Goal: Navigation & Orientation: Find specific page/section

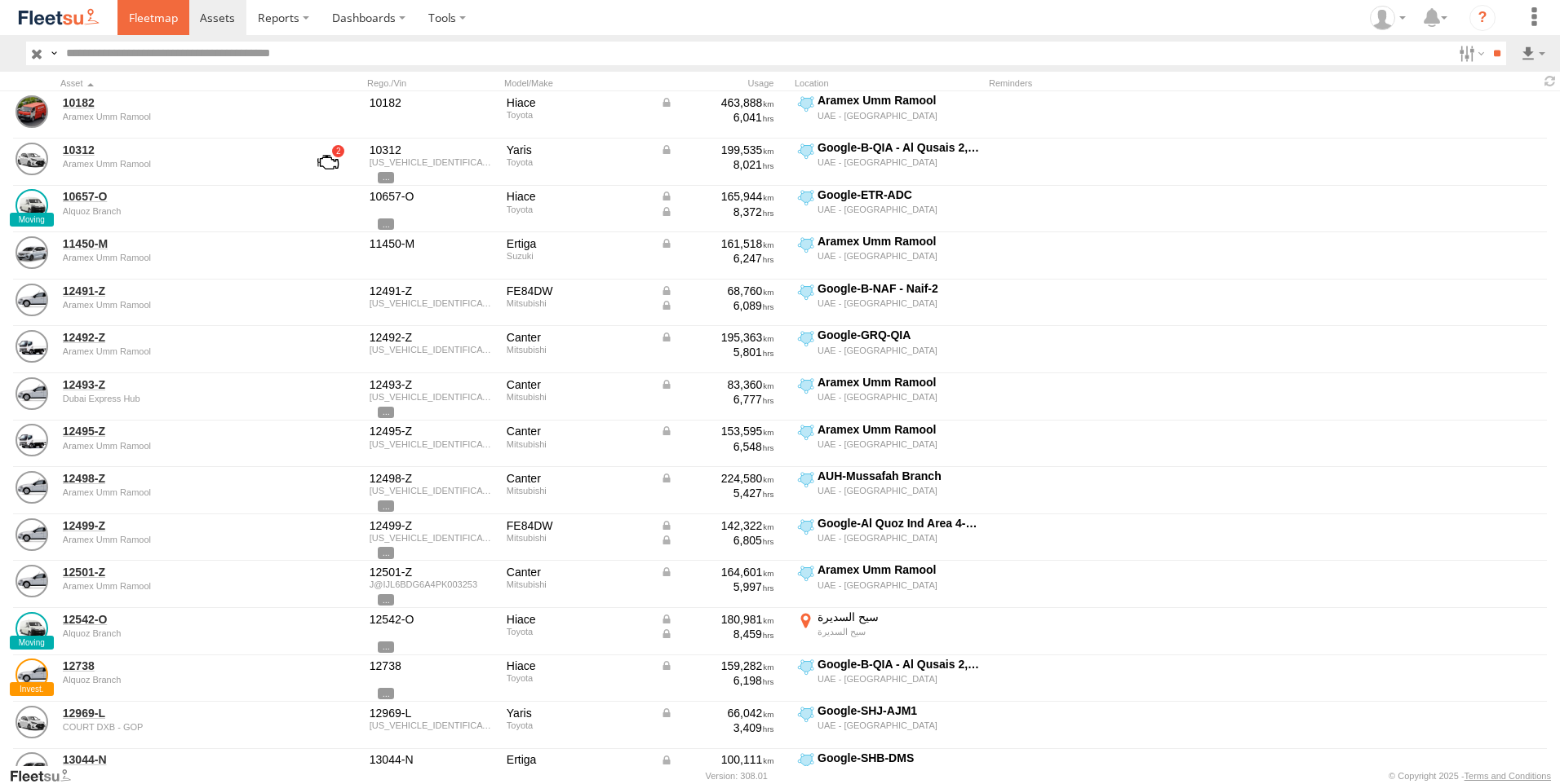
click at [151, 25] on span at bounding box center [154, 18] width 49 height 16
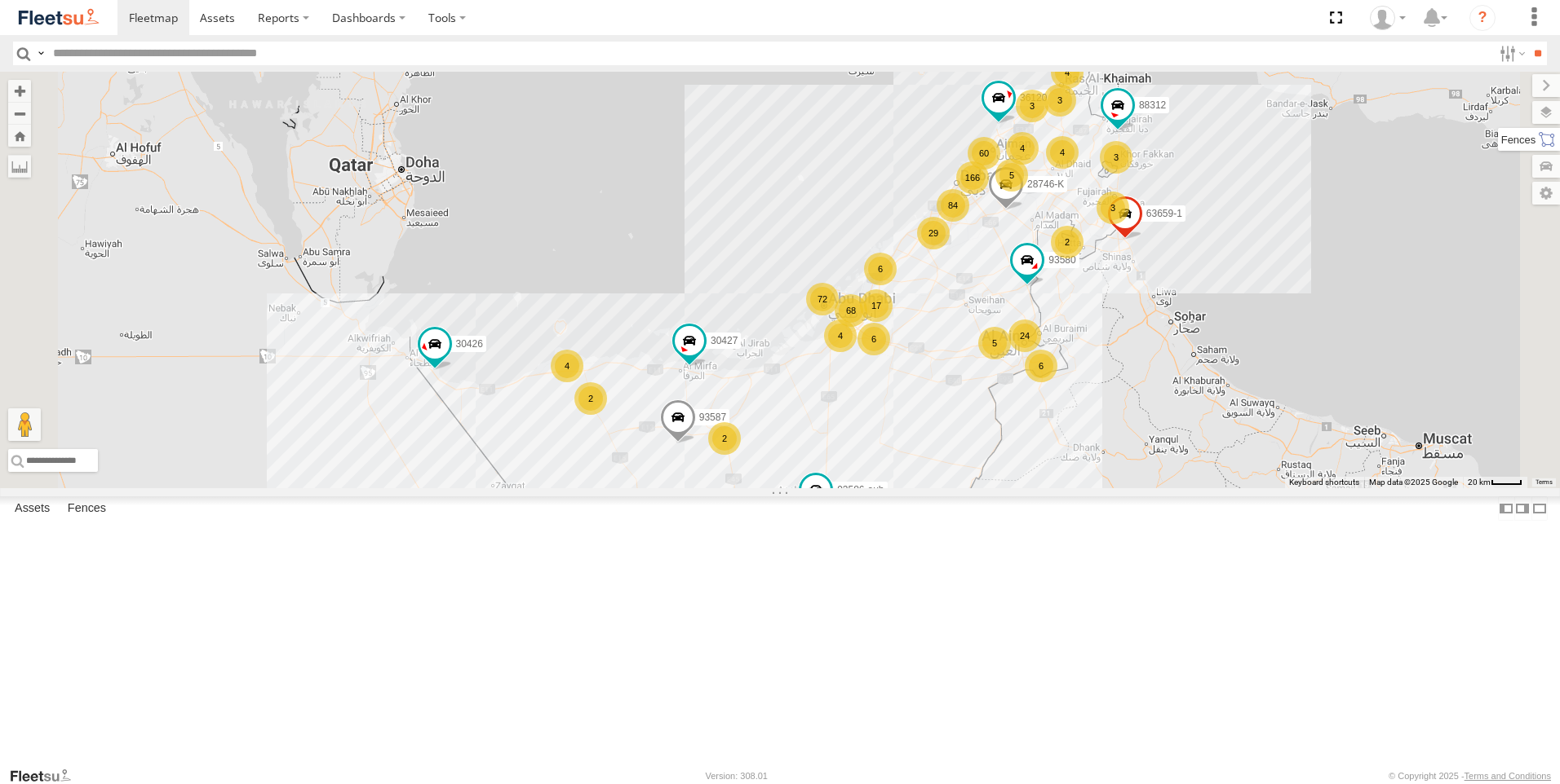
click at [1546, 134] on label at bounding box center [1529, 139] width 62 height 23
click at [1500, 112] on label at bounding box center [1529, 112] width 60 height 23
click at [0, 0] on label at bounding box center [0, 0] width 0 height 0
drag, startPoint x: 1380, startPoint y: 148, endPoint x: 1374, endPoint y: 179, distance: 31.6
click at [0, 0] on span "Fences" at bounding box center [0, 0] width 0 height 0
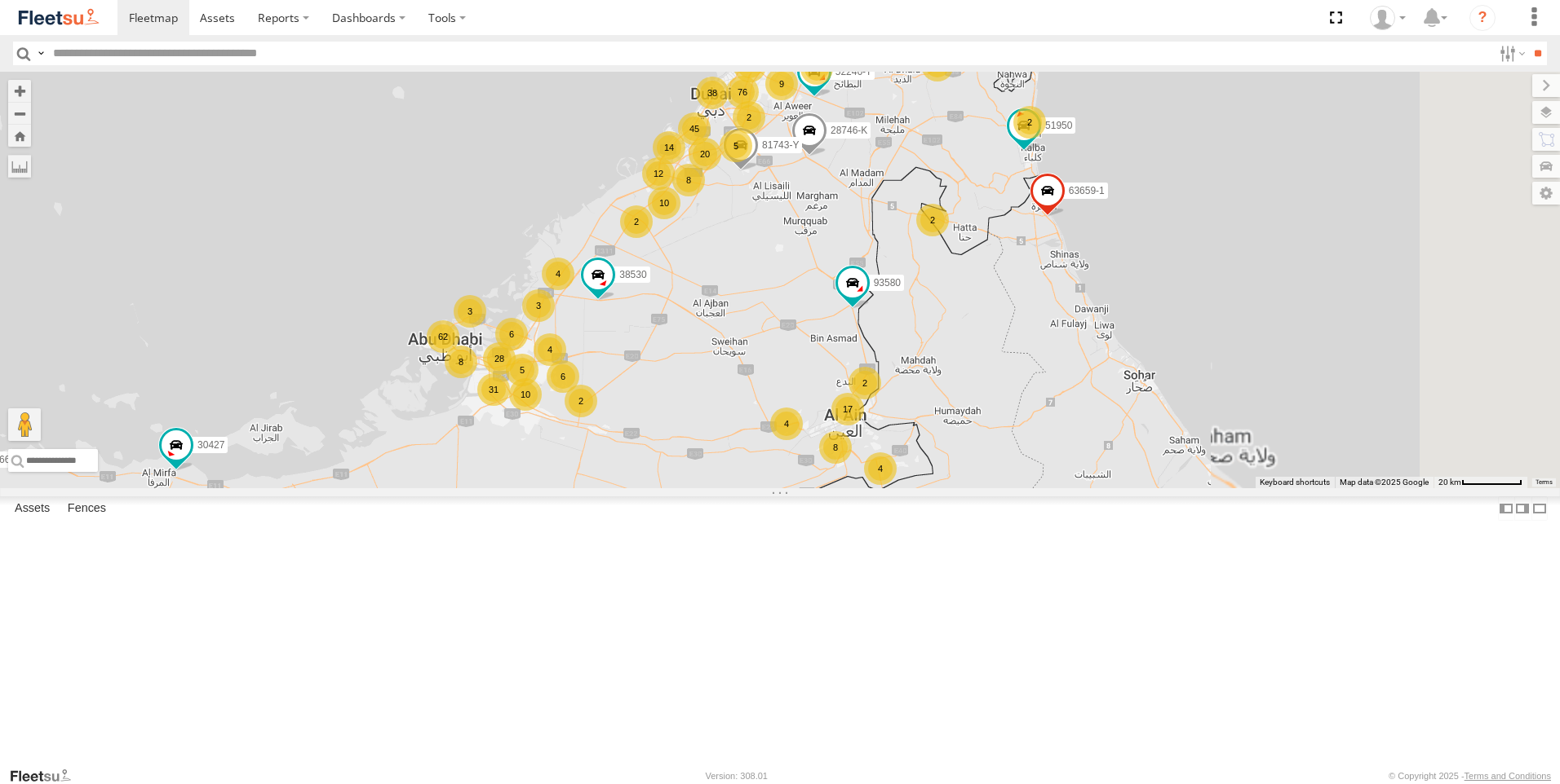
drag, startPoint x: 1160, startPoint y: 443, endPoint x: 853, endPoint y: 516, distance: 315.6
click at [853, 488] on div "30427 63659-1 86239-K 93587 28746-K 30426 36120 88312 93586-auh 93580 76 38 45 …" at bounding box center [780, 280] width 1560 height 417
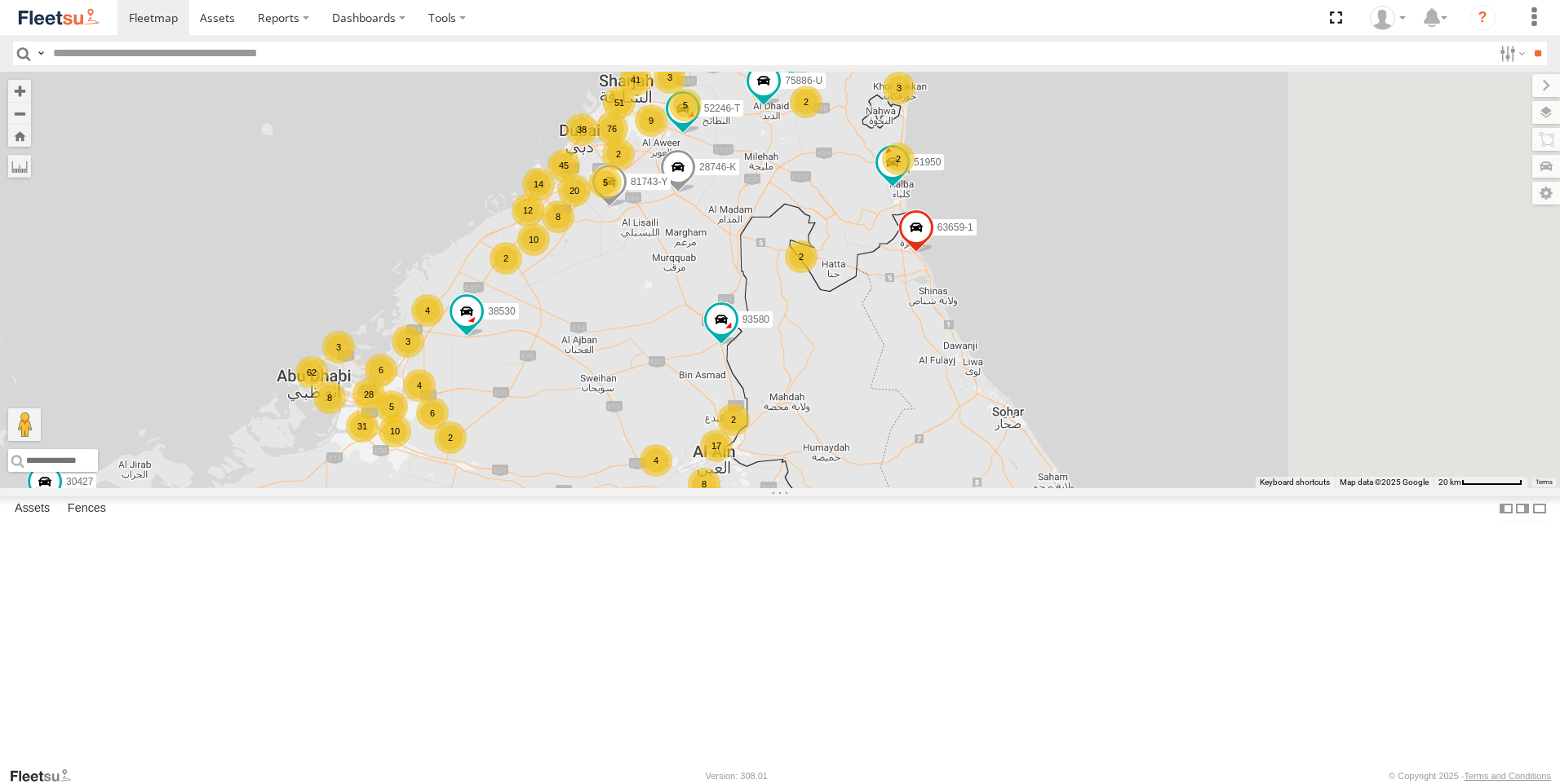
drag, startPoint x: 1150, startPoint y: 460, endPoint x: 1008, endPoint y: 496, distance: 146.5
click at [1008, 488] on div "30427 63659-1 86239-K 93587 28746-K 30426 36120 88312 93586-auh 93580 76 38 45 …" at bounding box center [780, 280] width 1560 height 417
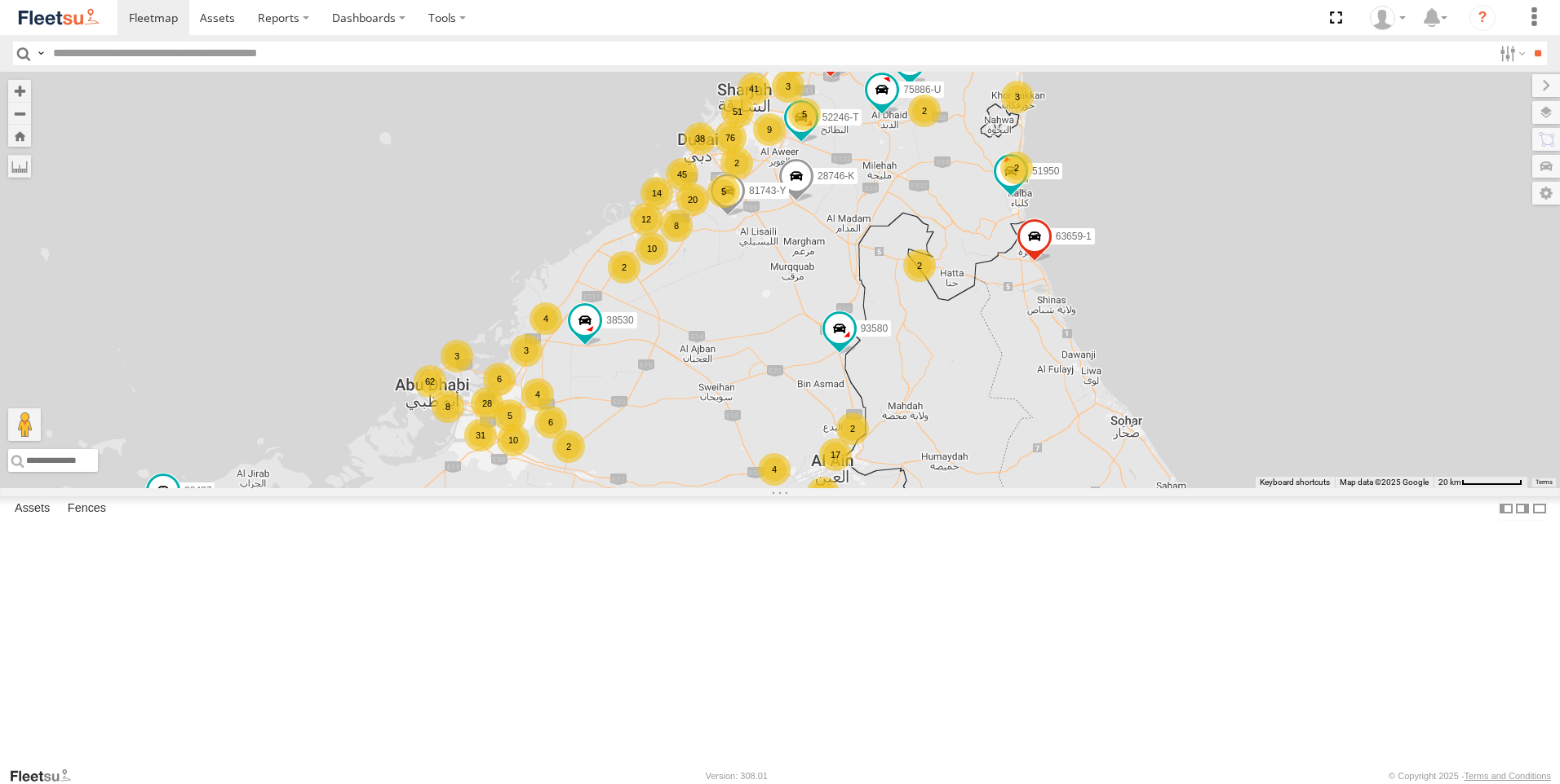
drag, startPoint x: 1065, startPoint y: 459, endPoint x: 1197, endPoint y: 460, distance: 132.0
click at [1199, 462] on div "30427 63659-1 86239-K 93587 28746-K 30426 36120 88312 93586-auh 93580 76 38 45 …" at bounding box center [780, 280] width 1560 height 417
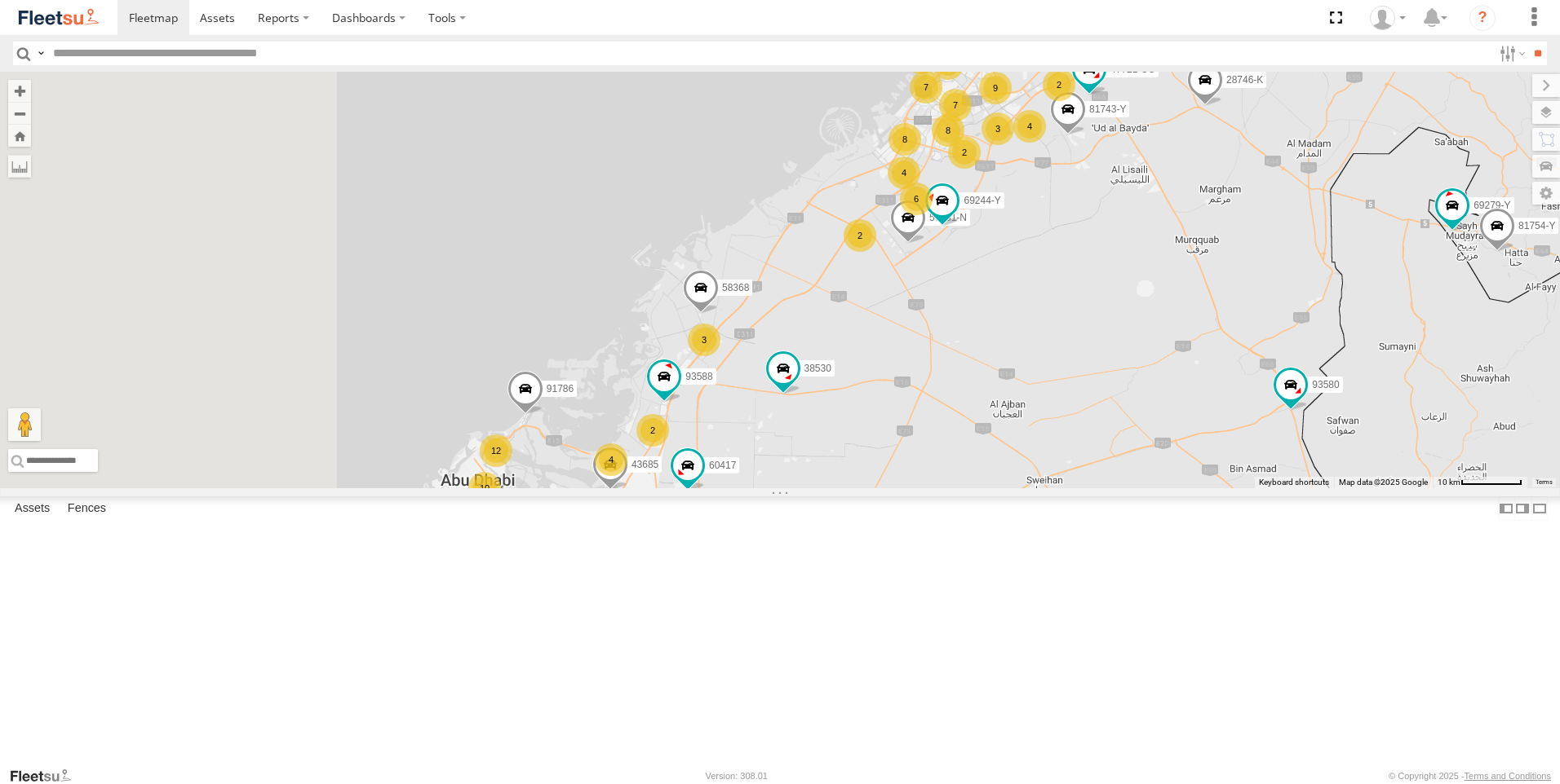
drag, startPoint x: 861, startPoint y: 490, endPoint x: 1165, endPoint y: 551, distance: 310.1
click at [1171, 488] on div "30427 63659-1 86239-K 93587 28746-K 30426 36120 88312 93586-auh 93580 76322-U 6…" at bounding box center [780, 280] width 1560 height 417
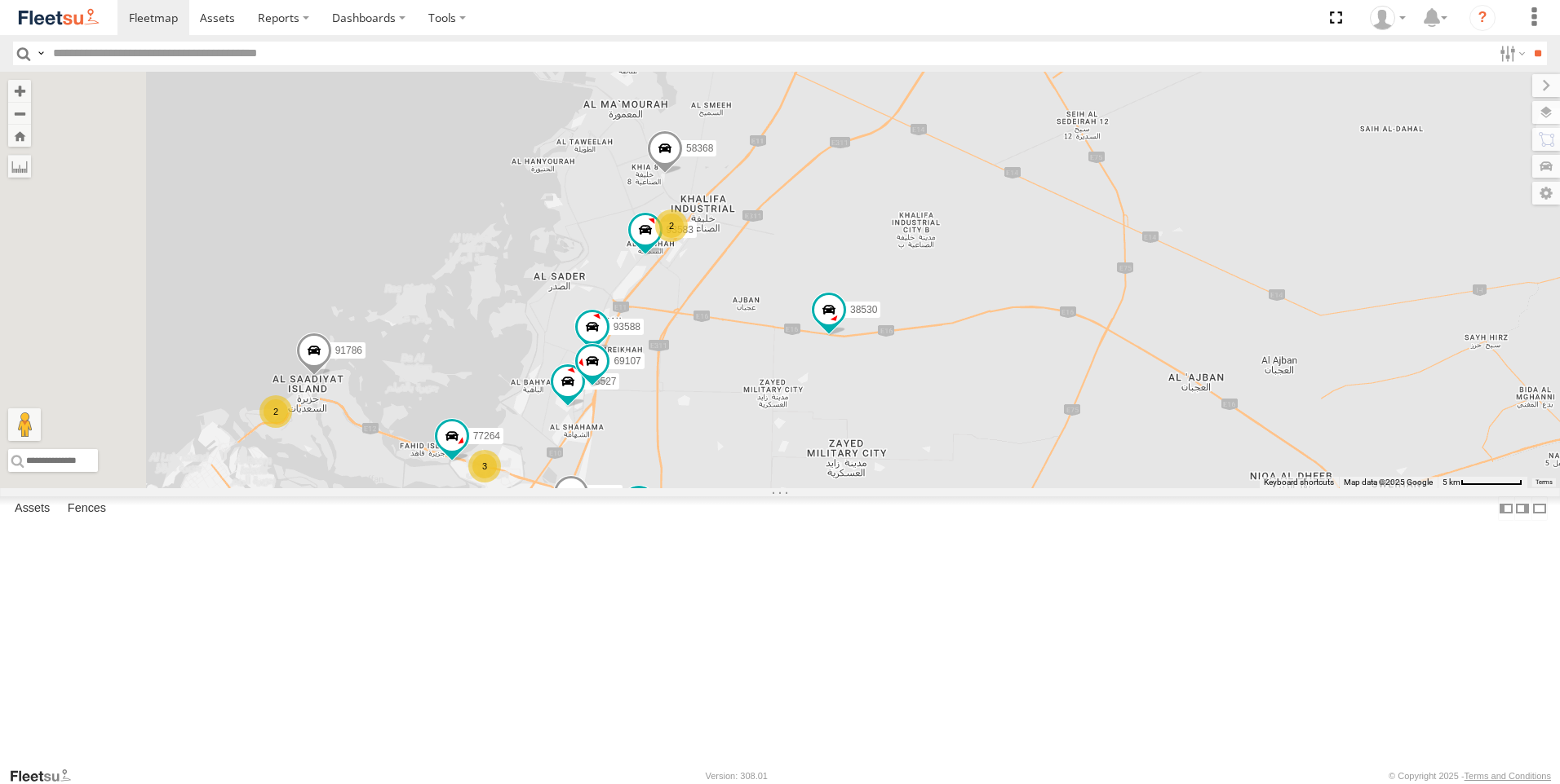
drag, startPoint x: 1000, startPoint y: 578, endPoint x: 1032, endPoint y: 573, distance: 32.4
click at [1032, 488] on div "30427 63659-1 86239-K 93587 28746-K 30426 36120 88312 93586-auh 93580 76322-U 6…" at bounding box center [780, 280] width 1560 height 417
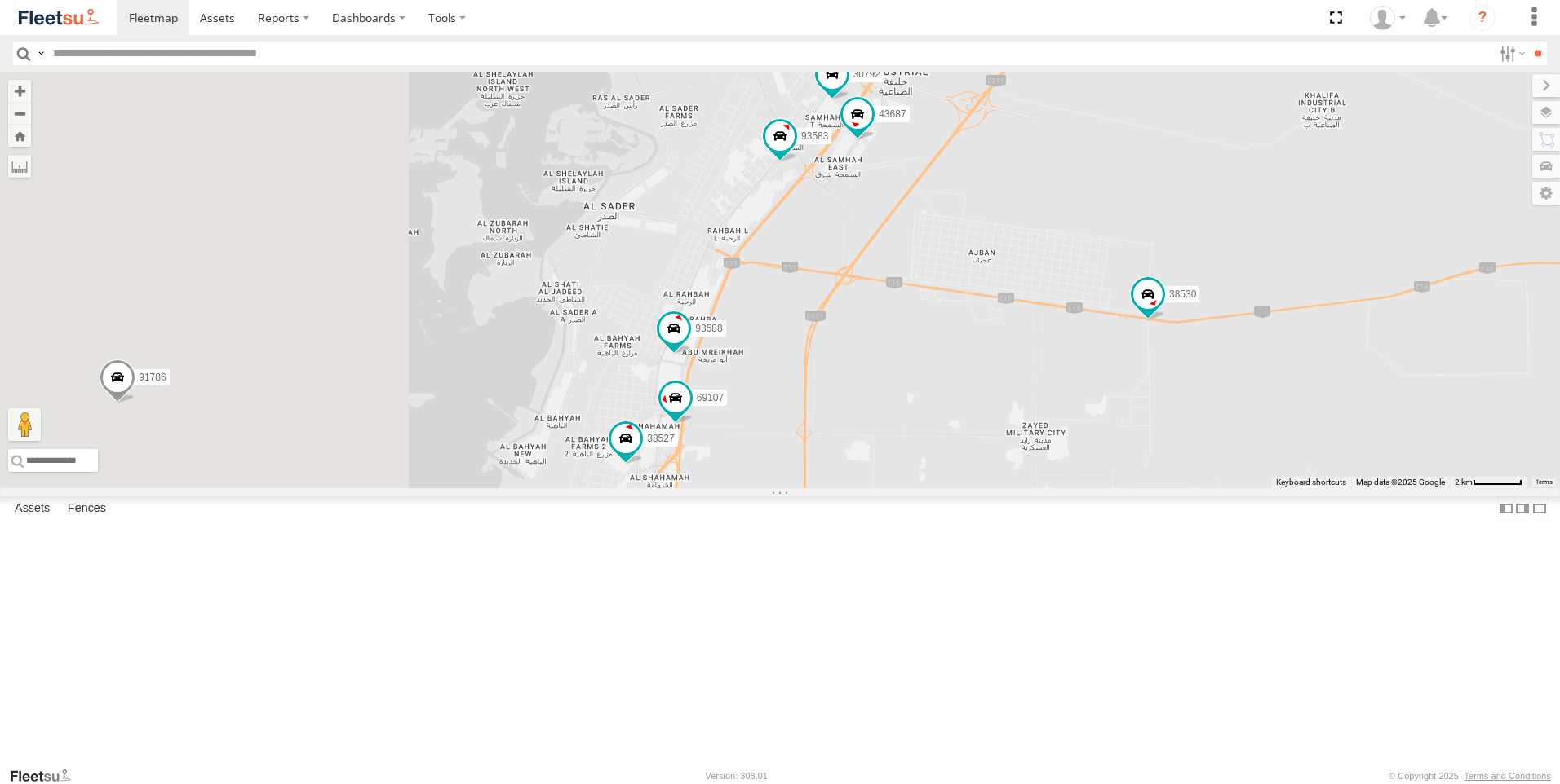
drag, startPoint x: 769, startPoint y: 507, endPoint x: 1091, endPoint y: 585, distance: 331.3
click at [1091, 488] on div "30427 63659-1 86239-K 93587 28746-K 30426 36120 88312 93586-auh 93580 76322-U 6…" at bounding box center [780, 280] width 1560 height 417
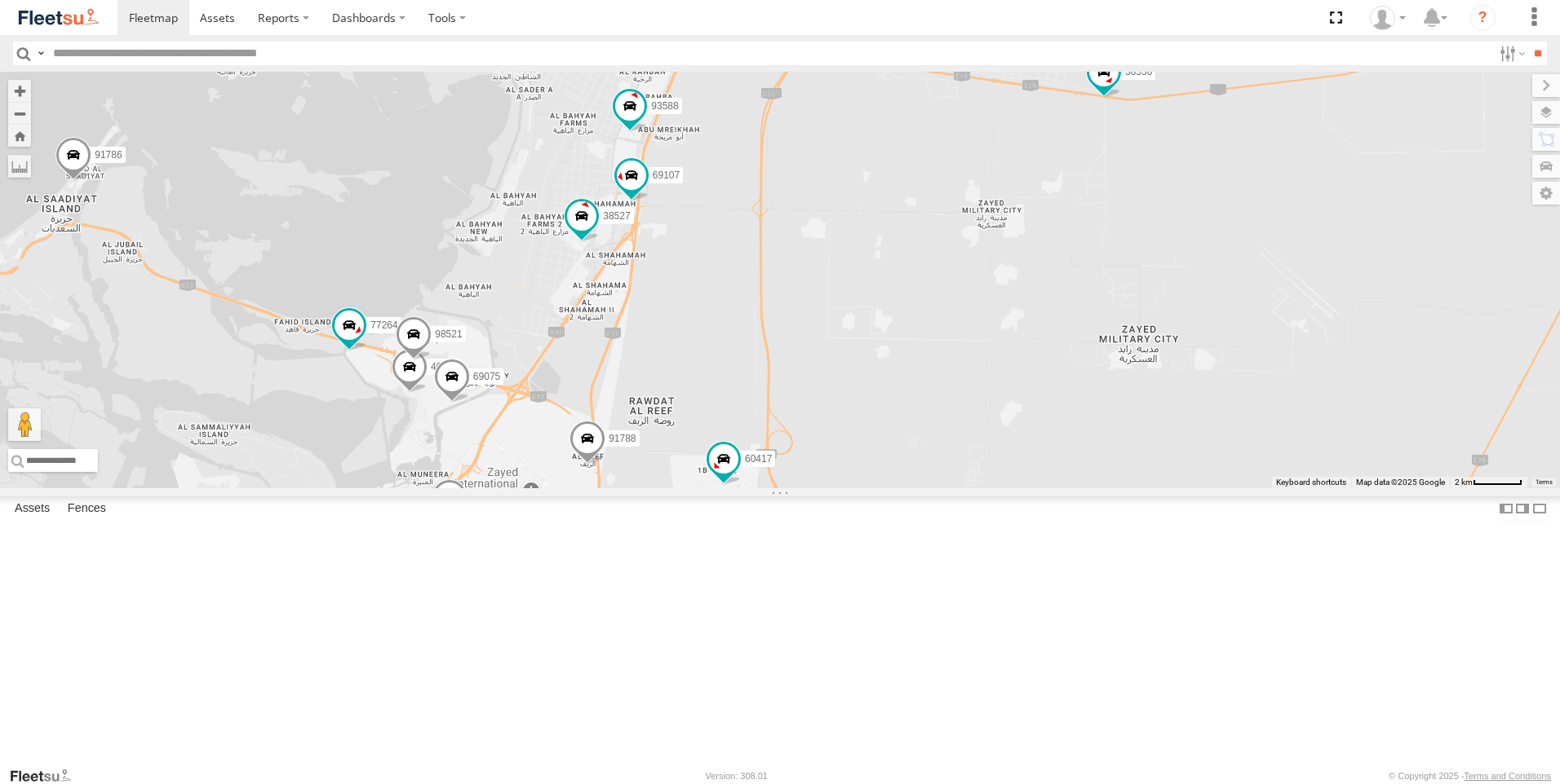
drag, startPoint x: 1076, startPoint y: 605, endPoint x: 1027, endPoint y: 276, distance: 332.6
click at [1027, 276] on div "30427 63659-1 86239-K 93587 28746-K 30426 36120 88312 93586-auh 93580 76322-U 6…" at bounding box center [780, 280] width 1560 height 417
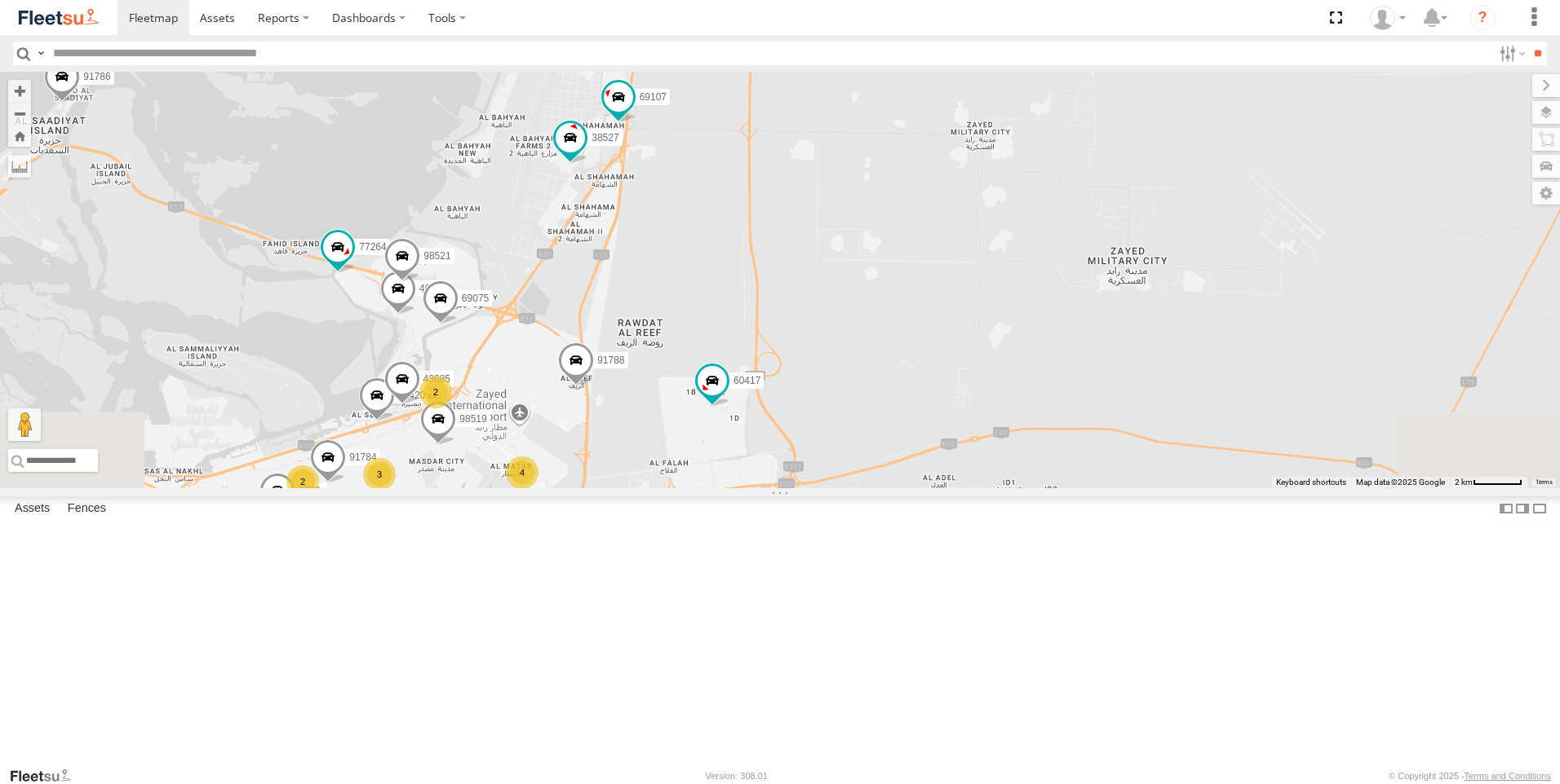
drag, startPoint x: 1054, startPoint y: 434, endPoint x: 1041, endPoint y: 337, distance: 97.9
click at [1041, 337] on div "30427 63659-1 86239-K 93587 28746-K 30426 36120 88312 93586-auh 93580 76322-U 6…" at bounding box center [780, 280] width 1560 height 417
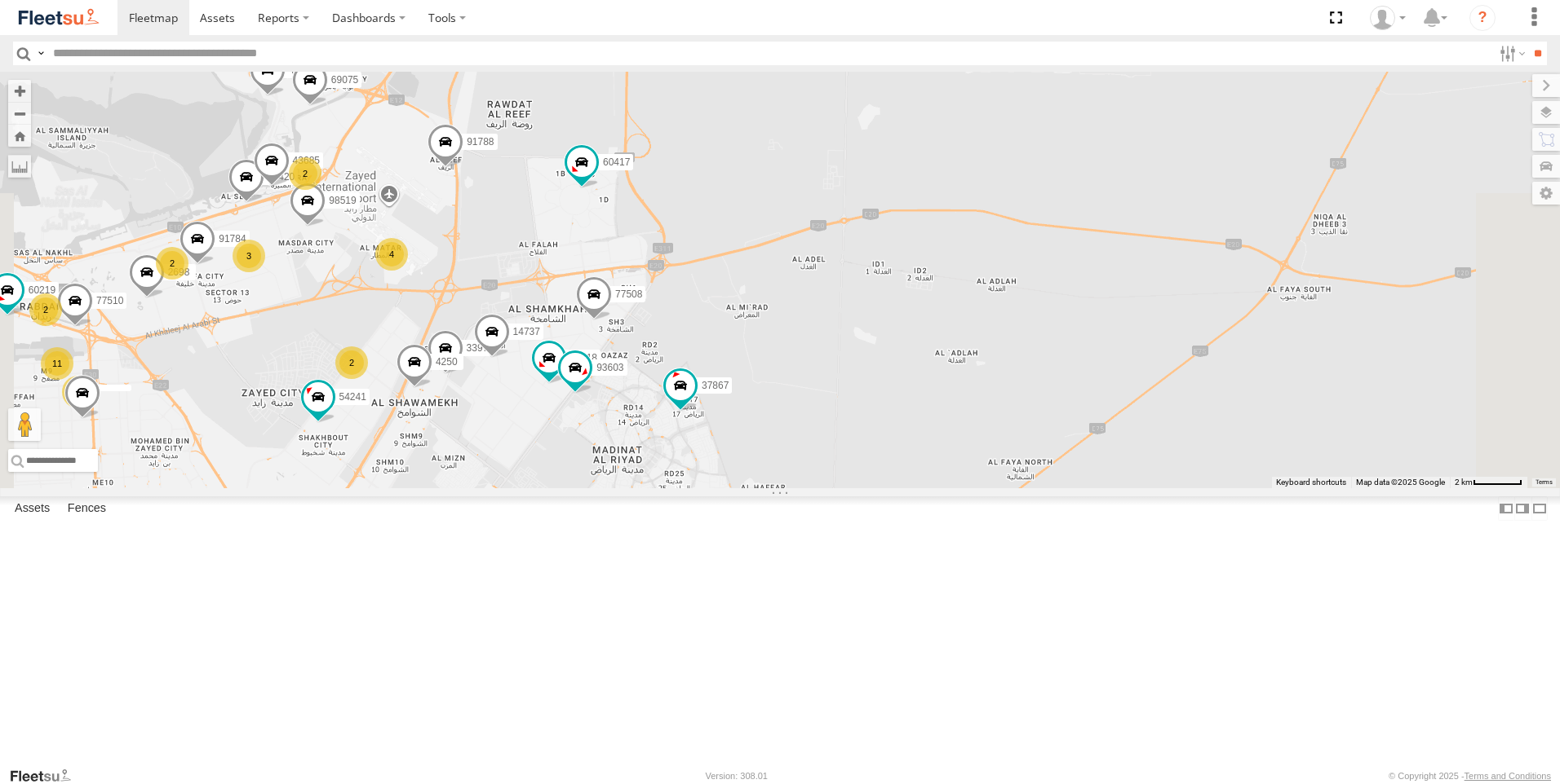
drag, startPoint x: 1029, startPoint y: 360, endPoint x: 1007, endPoint y: 319, distance: 46.5
click at [1007, 319] on div "30427 63659-1 86239-K 93587 28746-K 30426 36120 88312 93586-auh 93580 76322-U 6…" at bounding box center [780, 280] width 1560 height 417
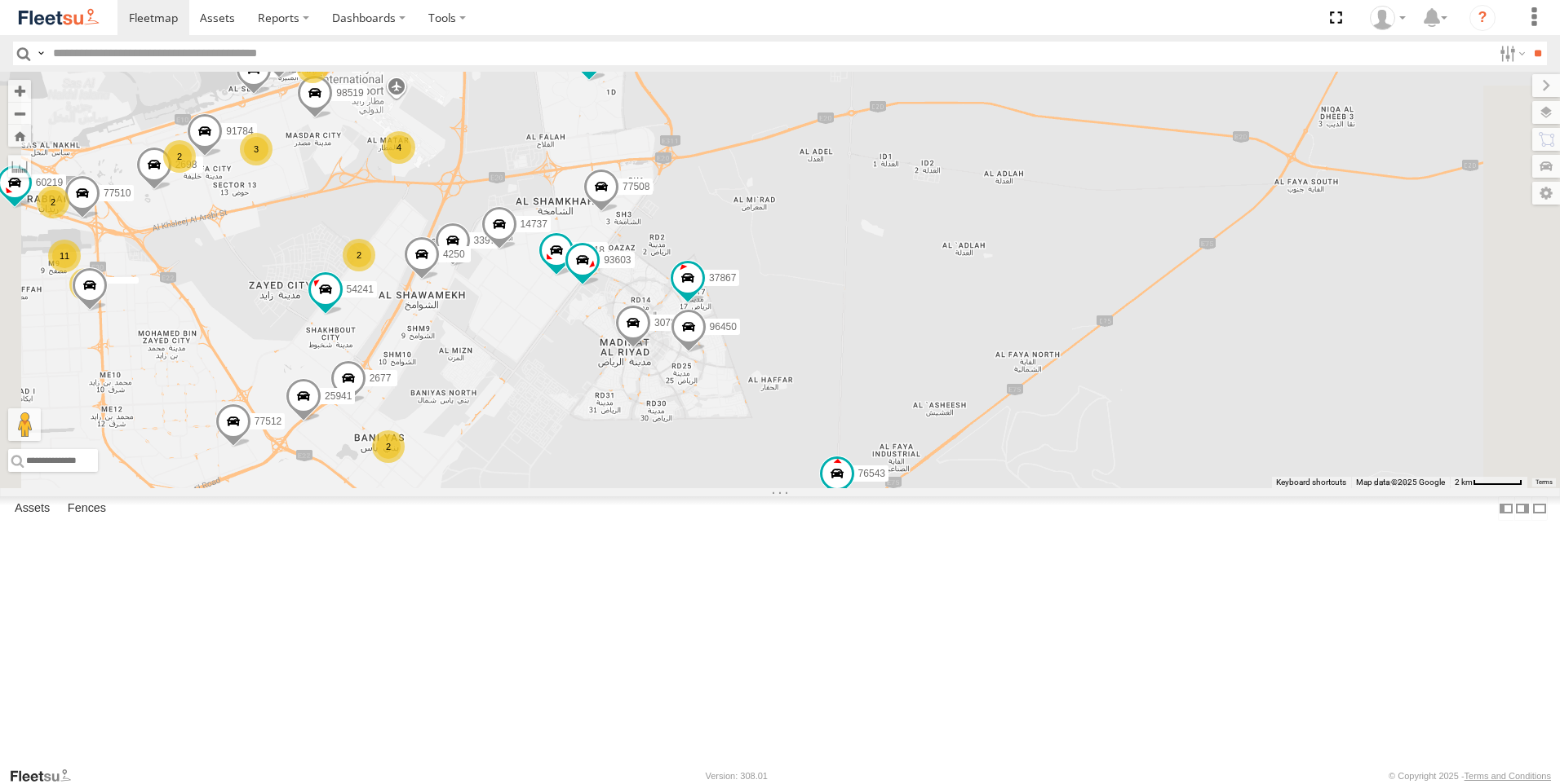
drag, startPoint x: 910, startPoint y: 412, endPoint x: 920, endPoint y: 302, distance: 110.5
click at [920, 302] on div "30427 63659-1 86239-K 93587 28746-K 30426 36120 88312 93586-auh 93580 76322-U 6…" at bounding box center [780, 280] width 1560 height 417
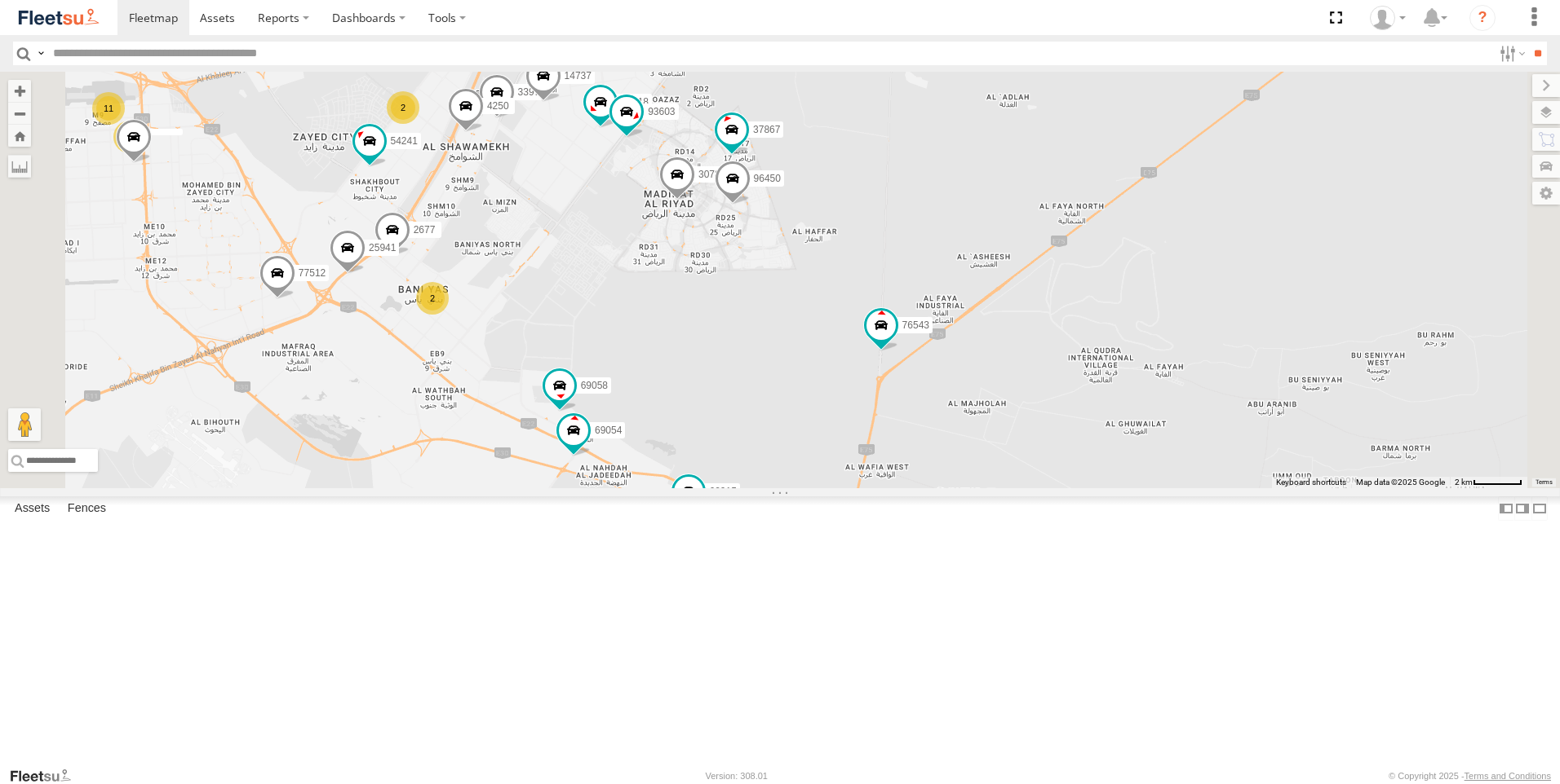
click at [941, 450] on div "30427 63659-1 86239-K 93587 28746-K 30426 36120 88312 93586-auh 93580 76322-U 6…" at bounding box center [780, 280] width 1560 height 417
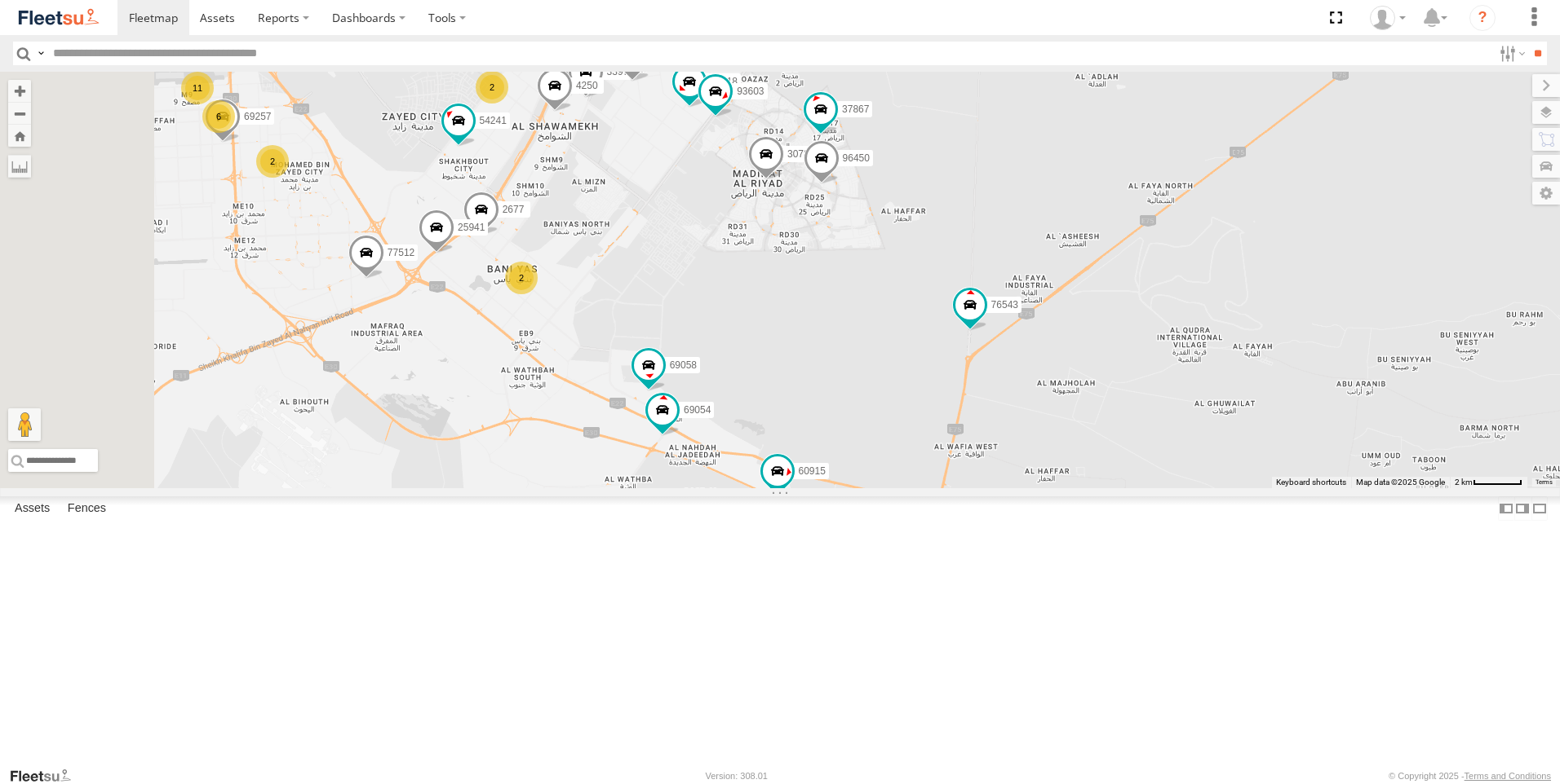
drag, startPoint x: 845, startPoint y: 545, endPoint x: 935, endPoint y: 522, distance: 92.9
click at [935, 488] on div "30427 63659-1 86239-K 93587 28746-K 30426 36120 88312 93586-auh 93580 76322-U 6…" at bounding box center [780, 280] width 1560 height 417
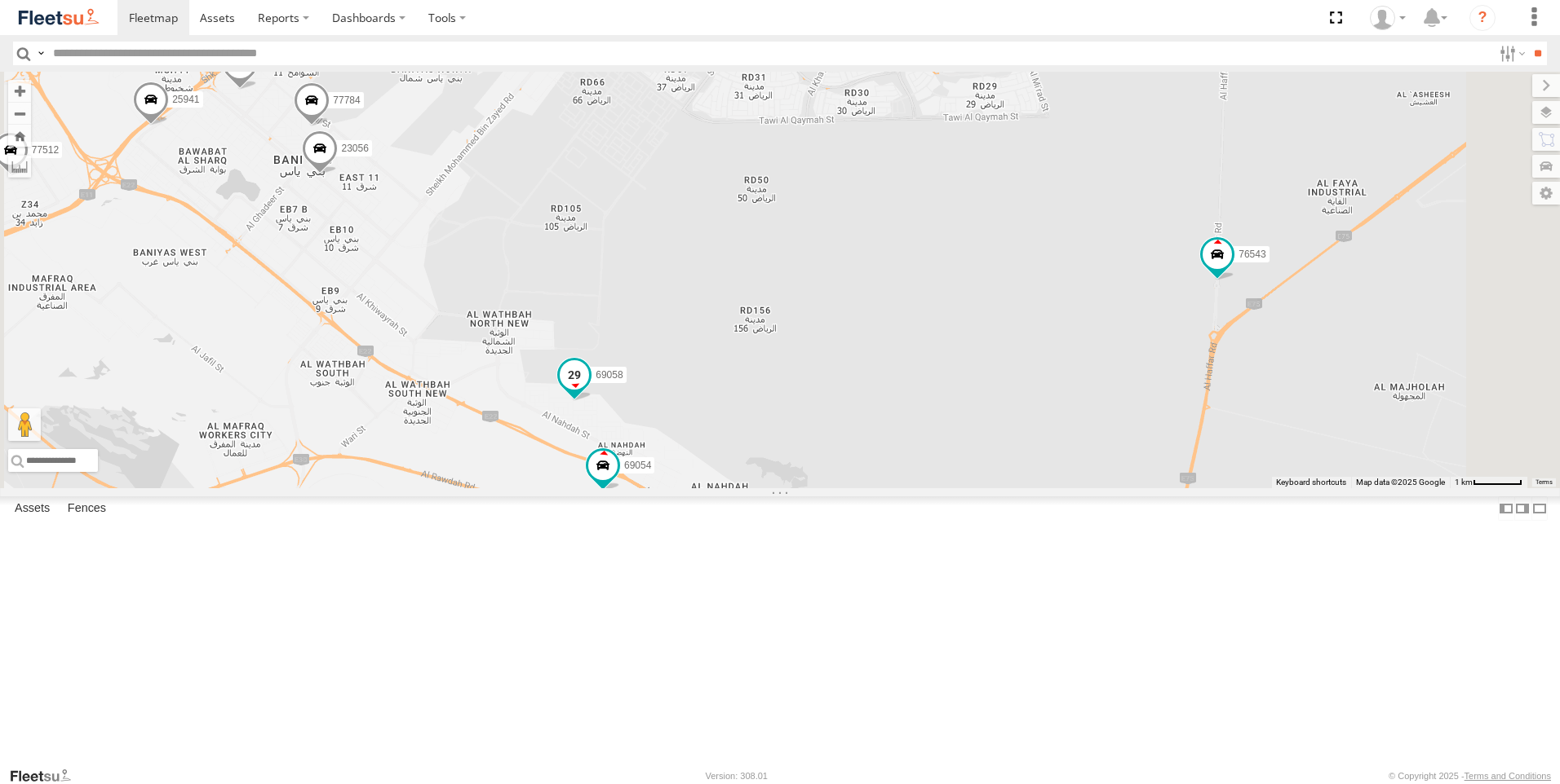
click at [589, 390] on span at bounding box center [575, 375] width 30 height 30
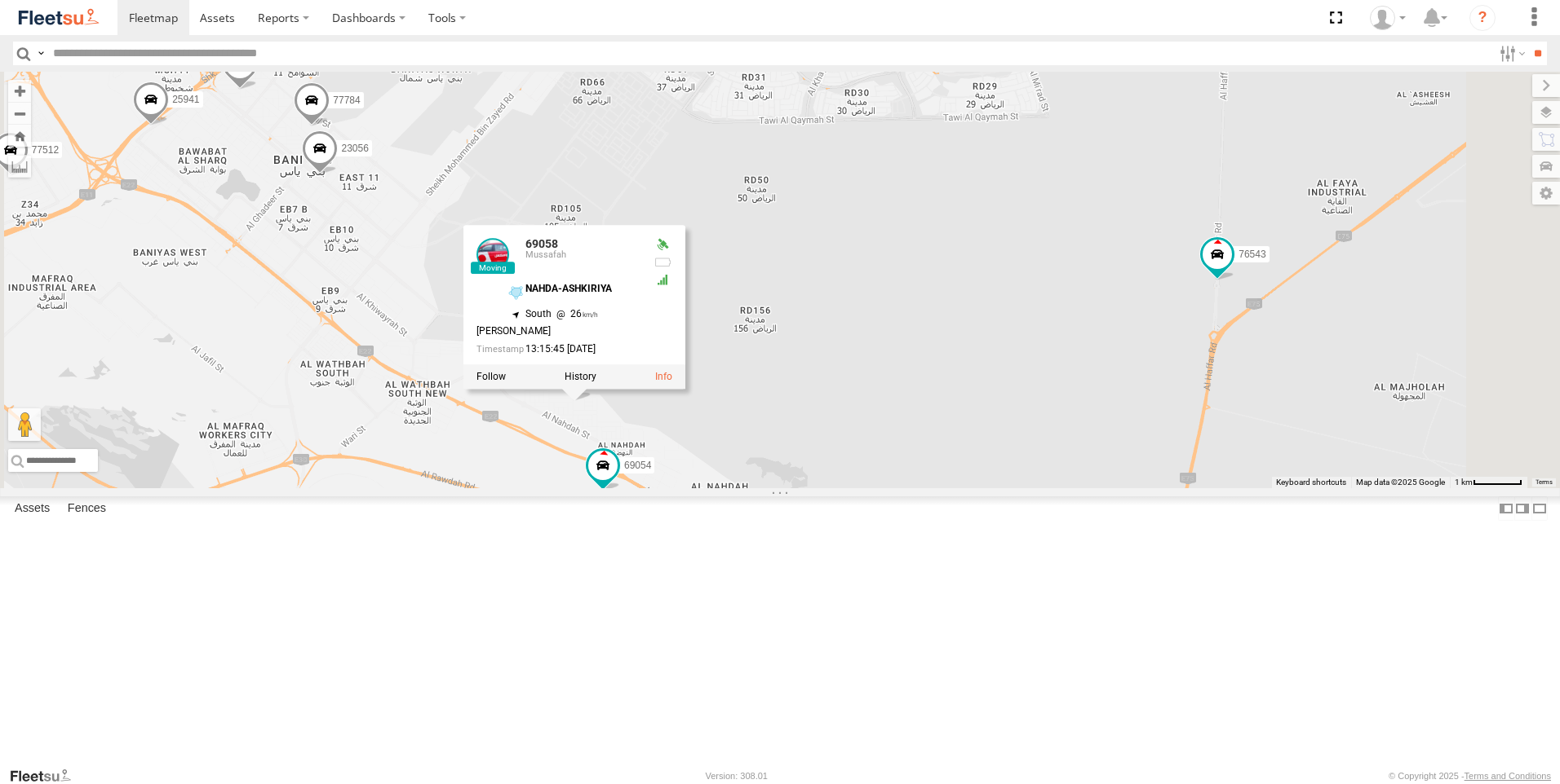
click at [878, 488] on div "30427 63659-1 86239-K 93587 28746-K 30426 36120 88312 93586-auh 93580 76322-U 6…" at bounding box center [780, 280] width 1560 height 417
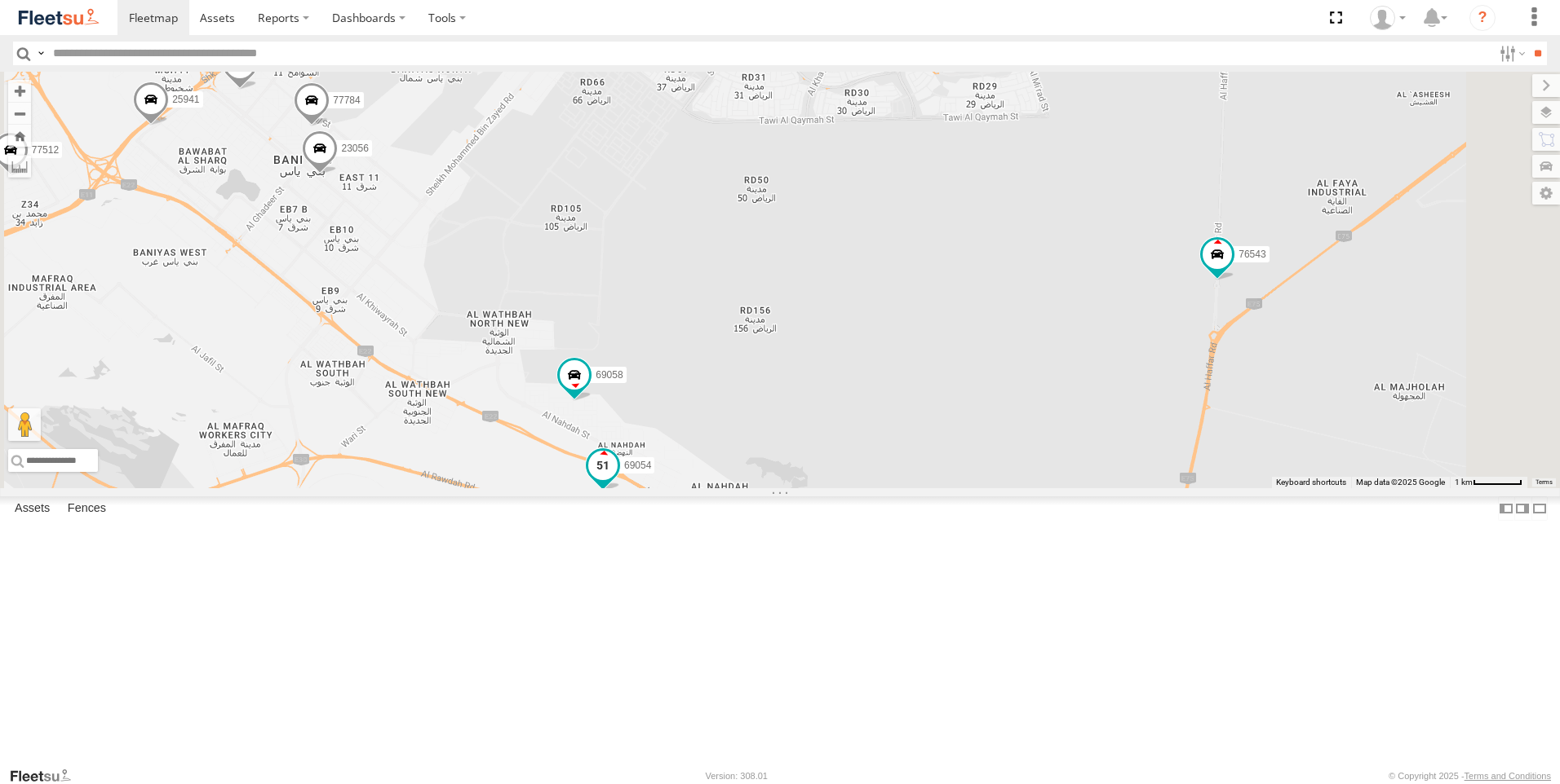
click at [617, 480] on span at bounding box center [603, 465] width 30 height 30
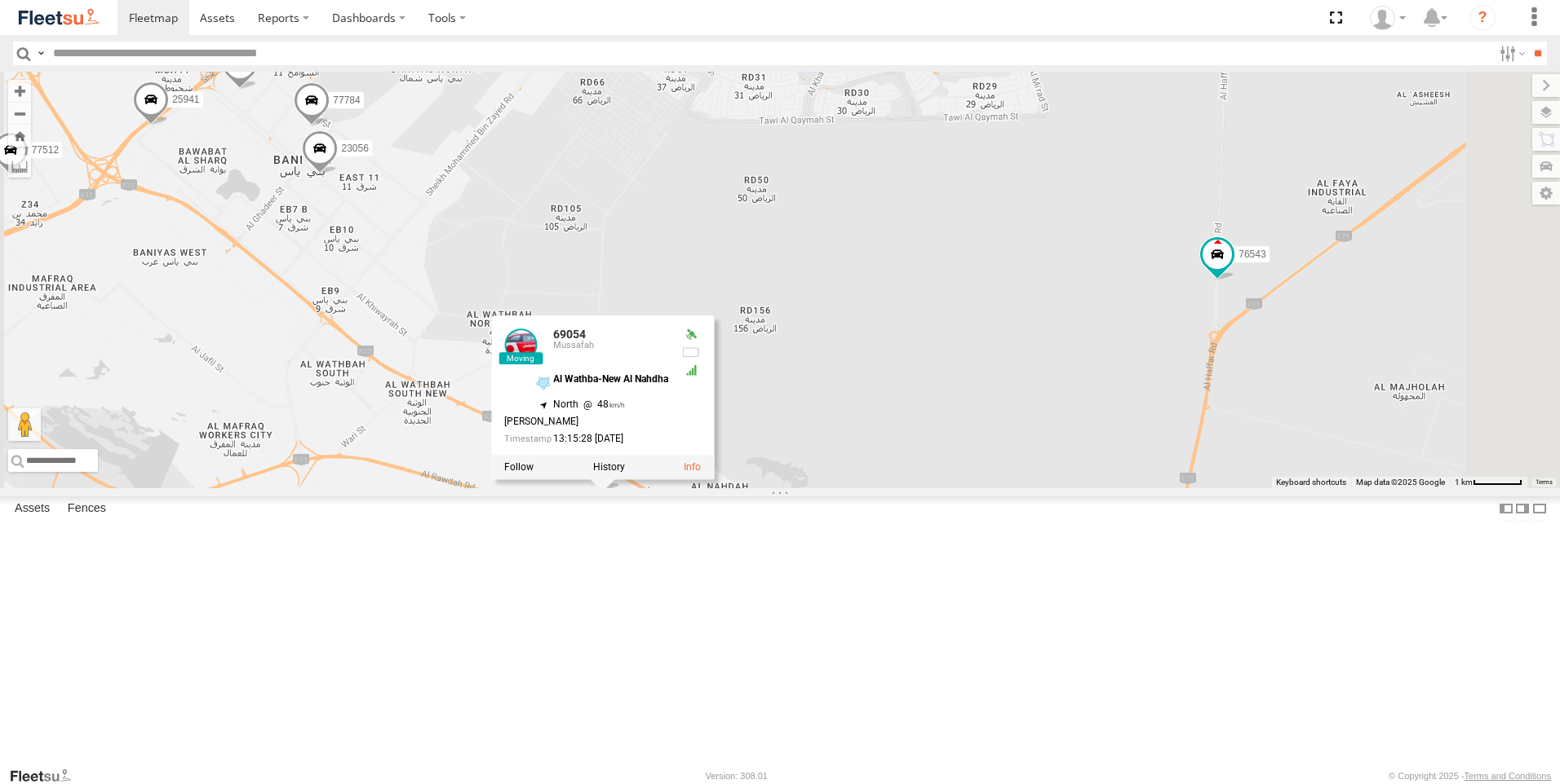
click at [846, 602] on span at bounding box center [832, 587] width 30 height 30
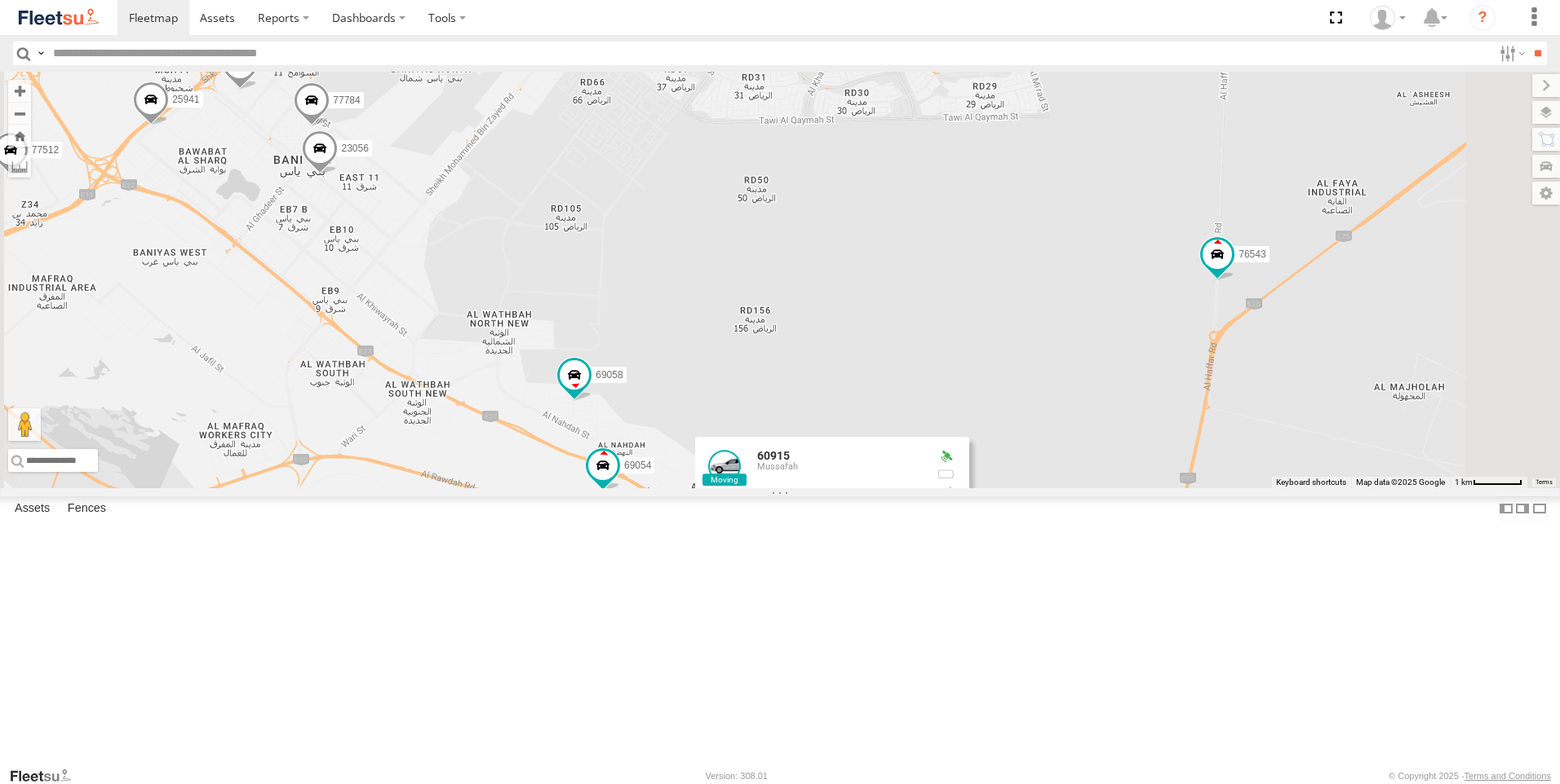
click at [1117, 488] on div "30427 63659-1 86239-K 93587 28746-K 30426 36120 88312 93586-auh 93580 76322-U 6…" at bounding box center [780, 280] width 1560 height 417
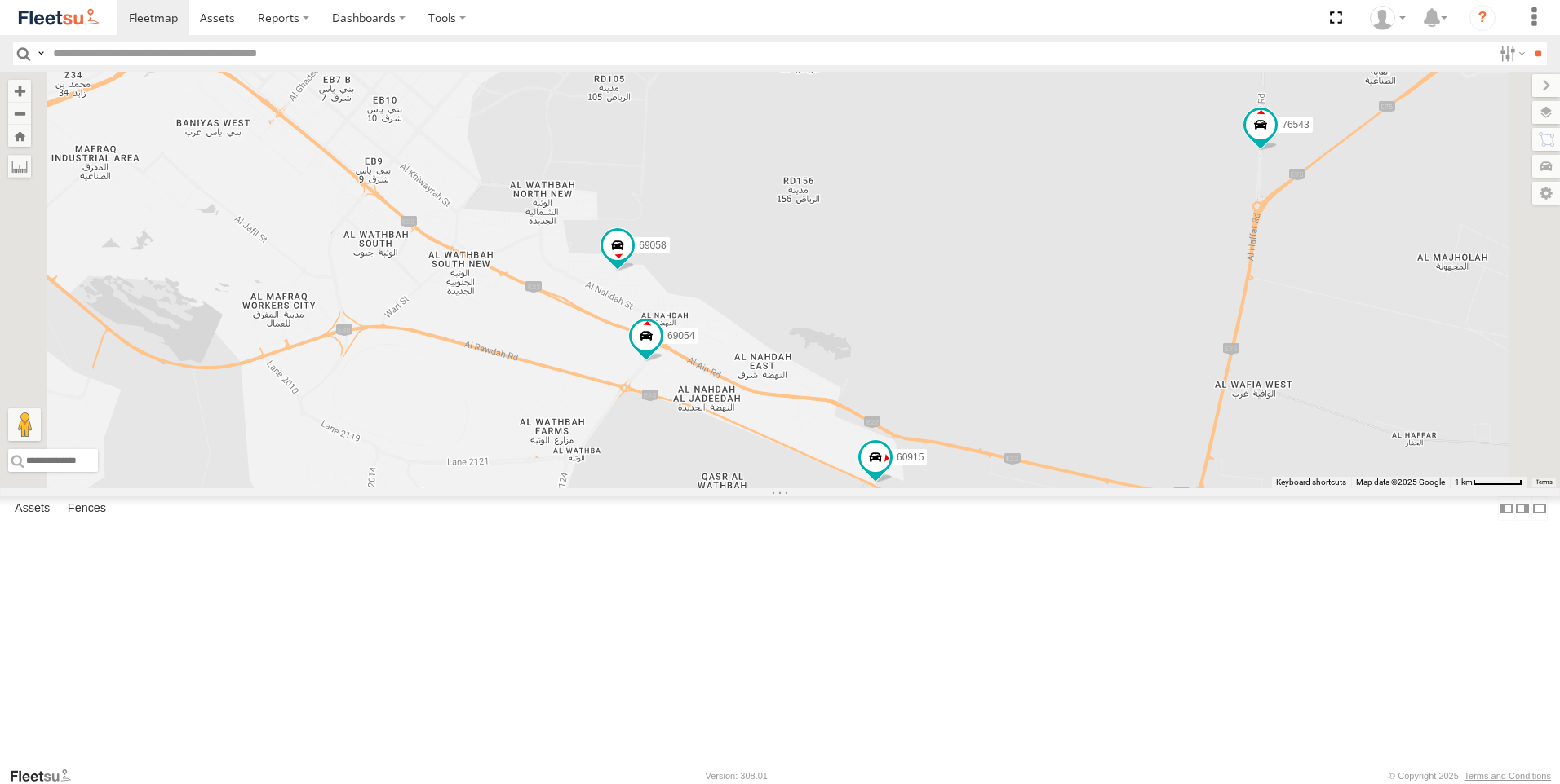
drag, startPoint x: 1046, startPoint y: 506, endPoint x: 1090, endPoint y: 365, distance: 147.7
click at [1090, 368] on div "30427 63659-1 86239-K 93587 28746-K 30426 36120 88312 93586-auh 93580 76322-U 6…" at bounding box center [780, 280] width 1560 height 417
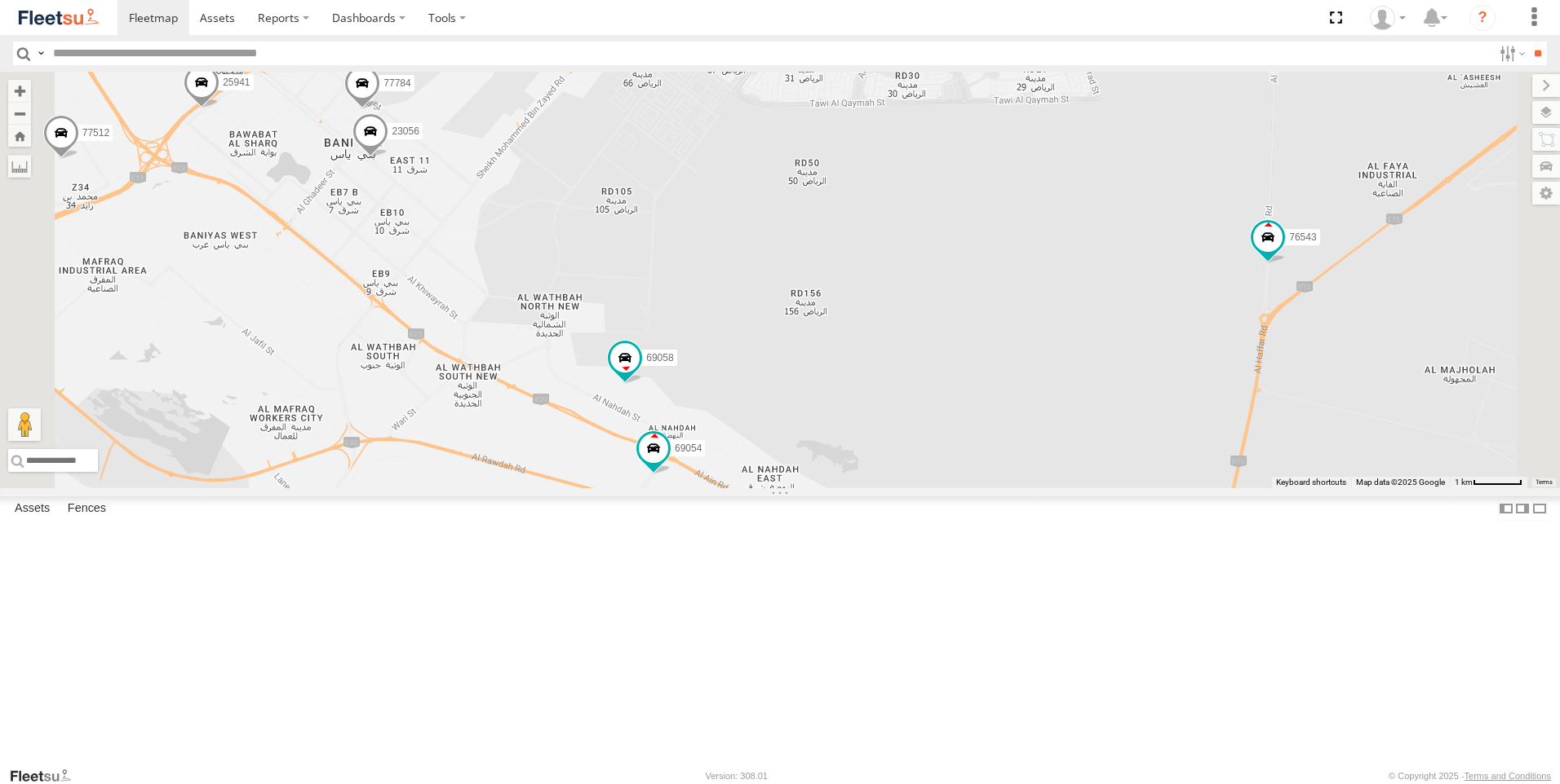
drag, startPoint x: 921, startPoint y: 645, endPoint x: 922, endPoint y: 715, distance: 70.0
click at [922, 488] on div "30427 63659-1 86239-K 93587 28746-K 30426 36120 88312 93586-auh 93580 76322-U 6…" at bounding box center [780, 280] width 1560 height 417
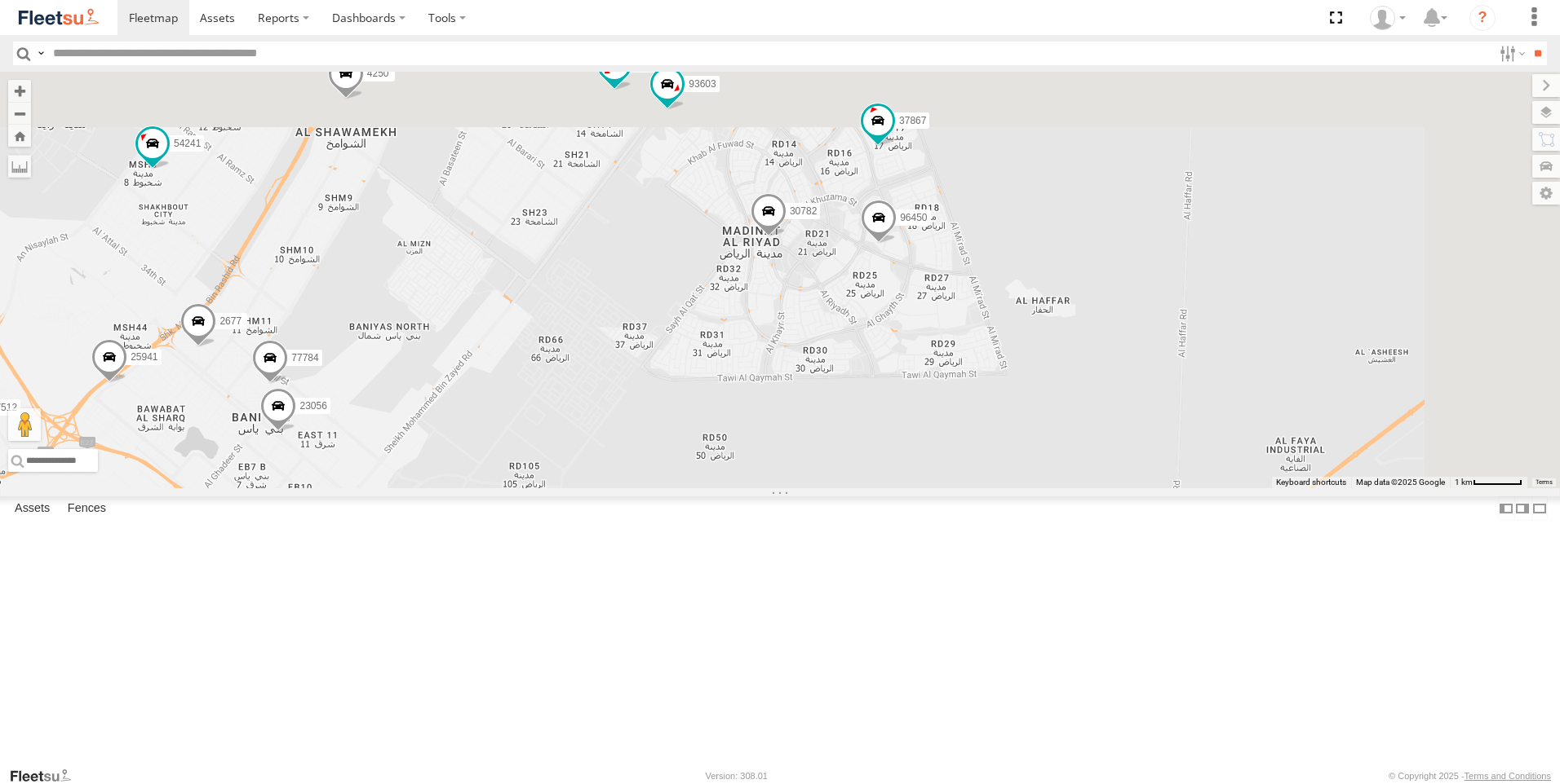
drag, startPoint x: 1051, startPoint y: 421, endPoint x: 959, endPoint y: 702, distance: 295.7
click at [959, 488] on div "30427 63659-1 86239-K 93587 28746-K 30426 36120 88312 93586-auh 93580 76322-U 6…" at bounding box center [780, 280] width 1560 height 417
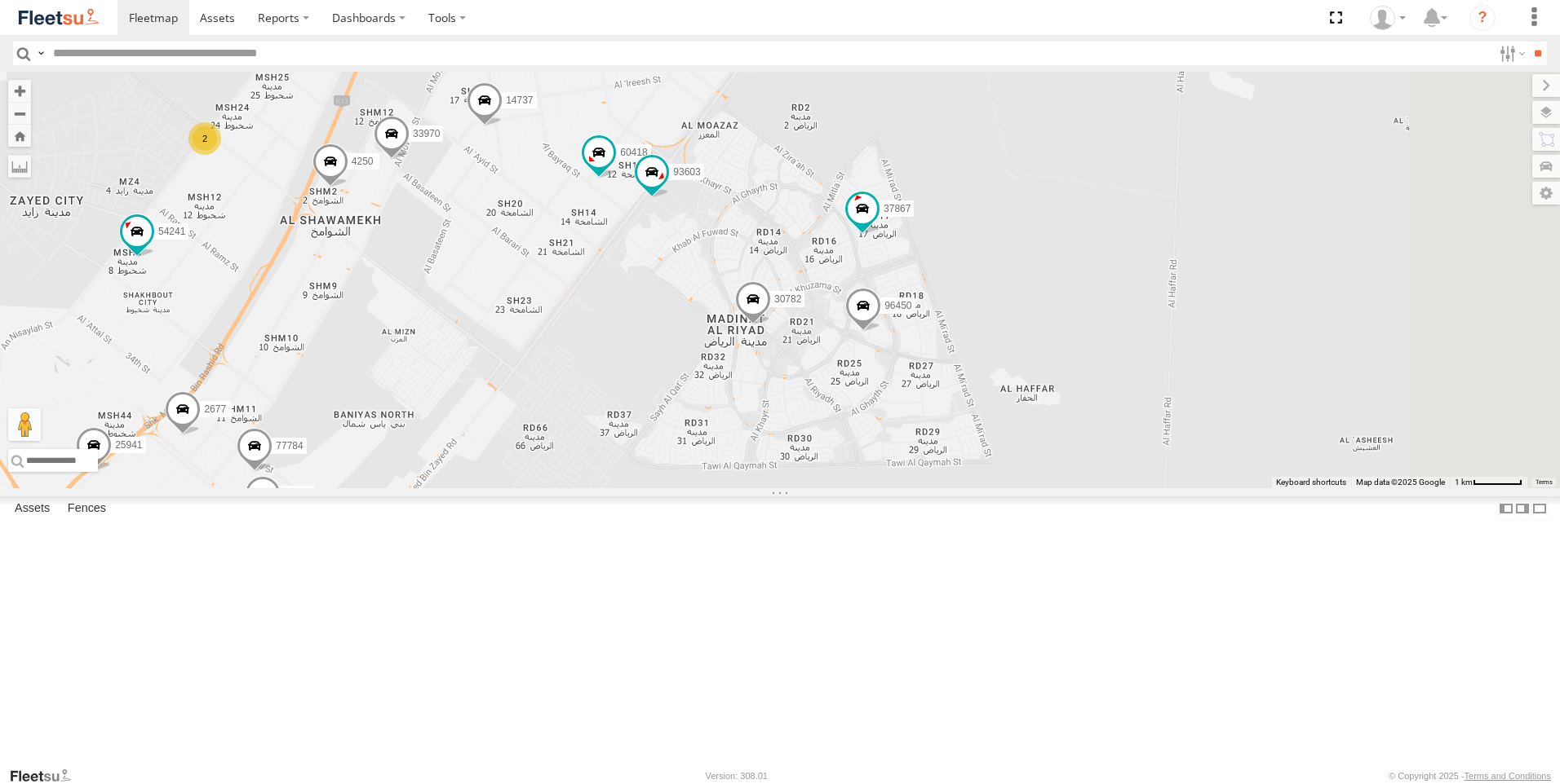
drag, startPoint x: 984, startPoint y: 544, endPoint x: 969, endPoint y: 638, distance: 95.2
click at [969, 488] on div "30427 63659-1 86239-K 93587 28746-K 30426 36120 88312 93586-auh 93580 76322-U 6…" at bounding box center [780, 280] width 1560 height 417
click at [771, 326] on span at bounding box center [753, 303] width 35 height 44
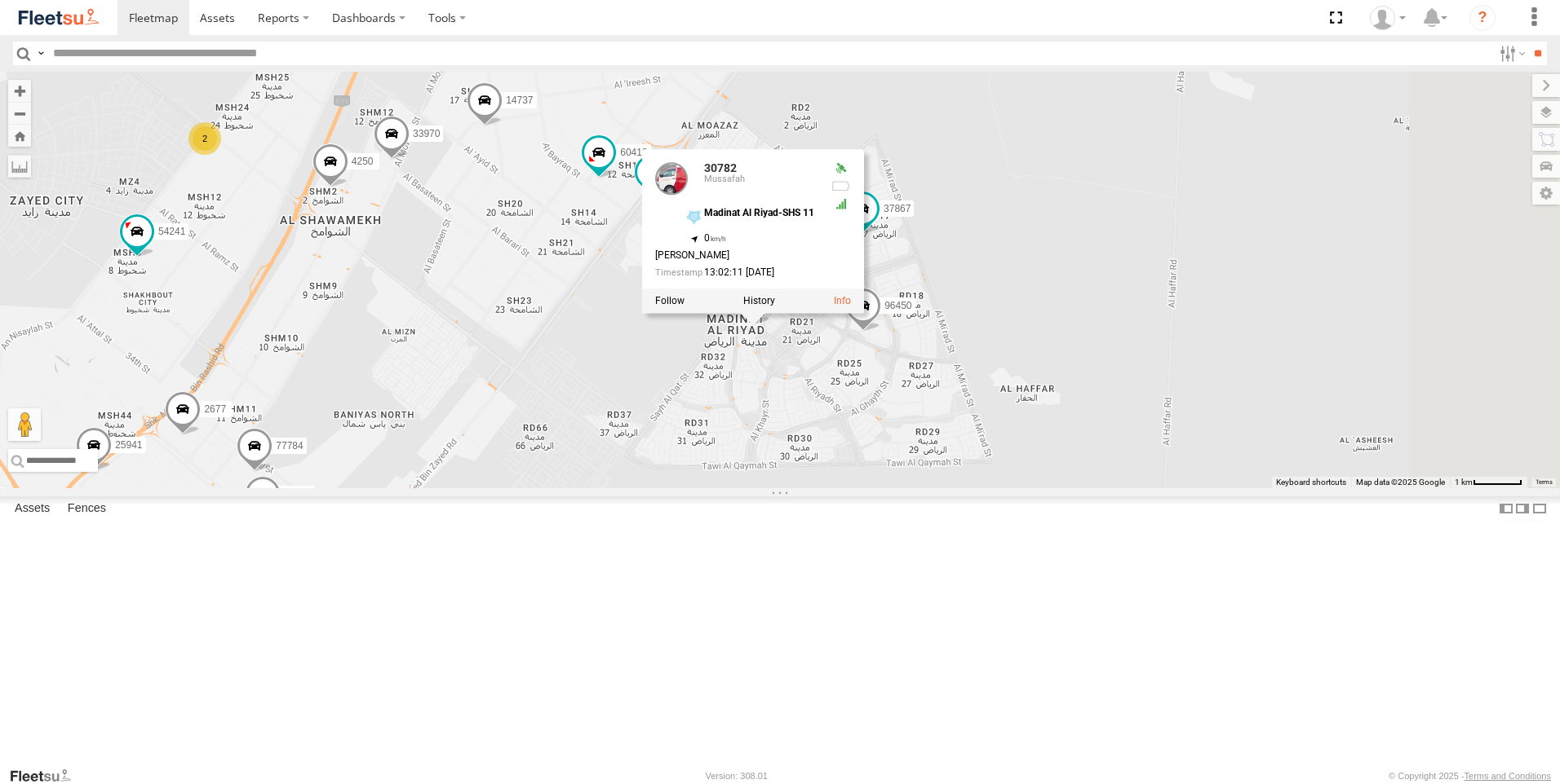
click at [1098, 460] on div "30427 63659-1 86239-K 93587 28746-K 30426 36120 88312 93586-auh 93580 76322-U 6…" at bounding box center [780, 280] width 1560 height 417
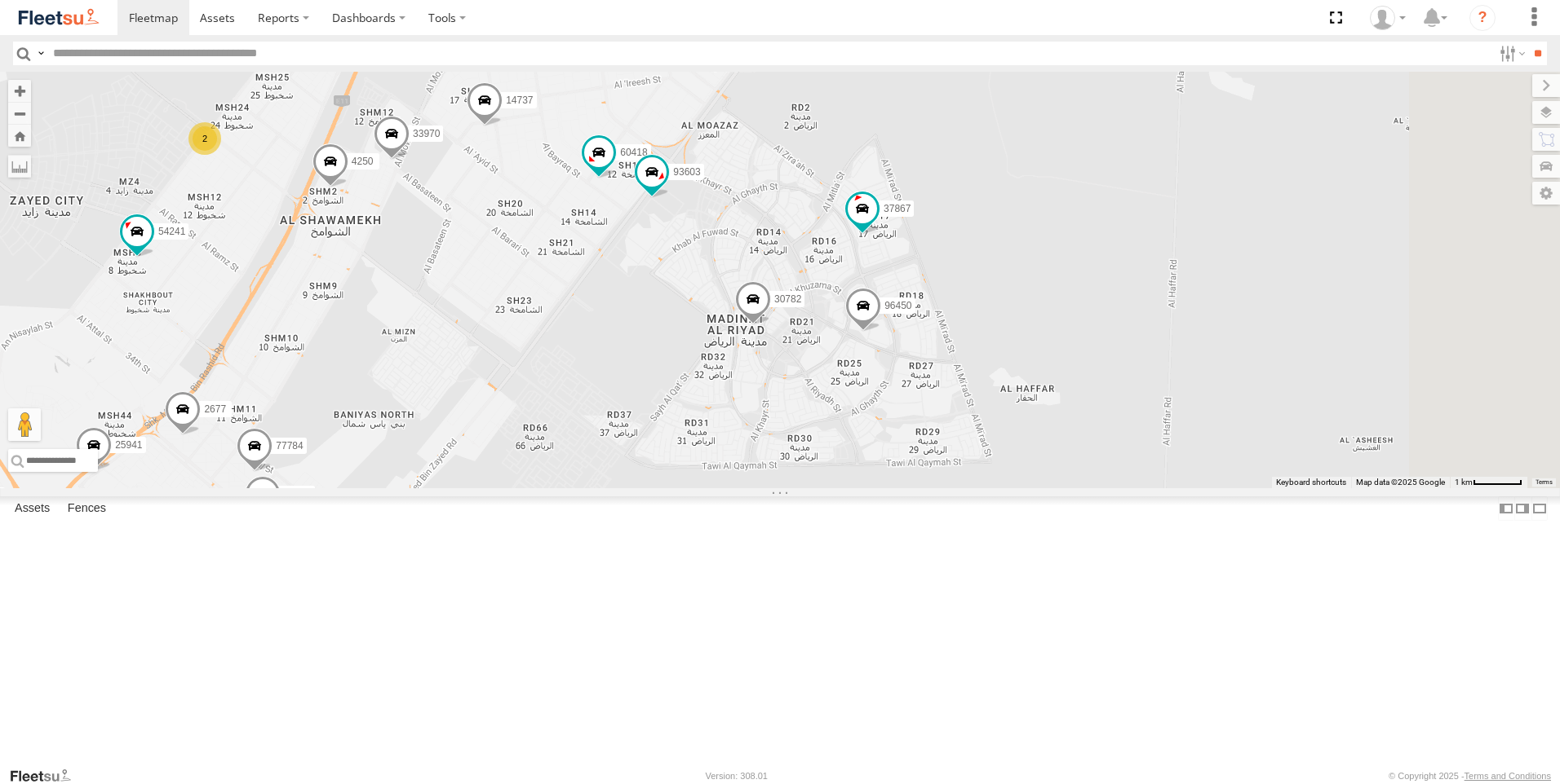
click at [881, 332] on span at bounding box center [863, 310] width 35 height 44
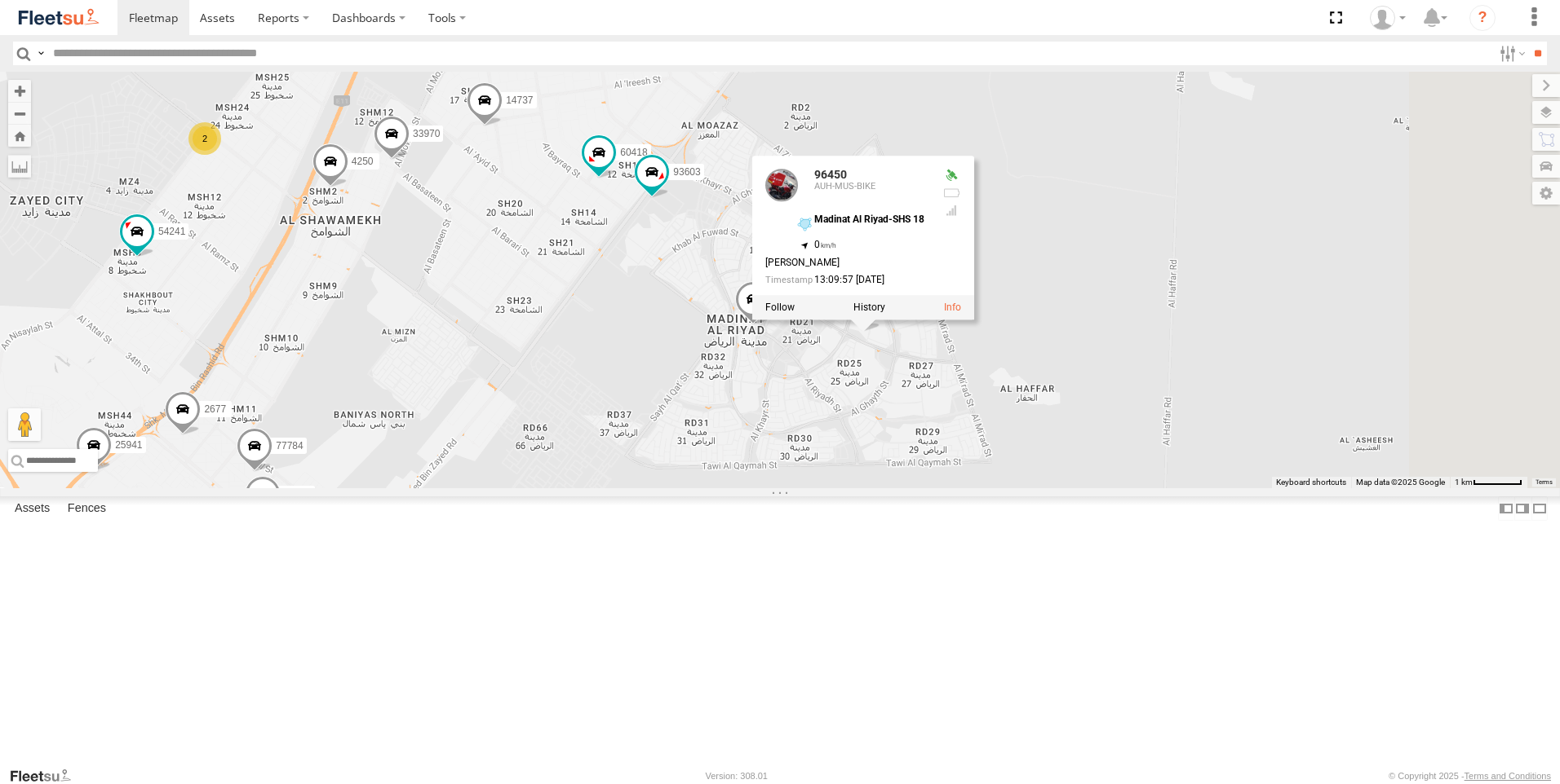
click at [1028, 488] on div "30427 63659-1 86239-K 93587 28746-K 30426 36120 88312 93586-auh 93580 76322-U 6…" at bounding box center [780, 280] width 1560 height 417
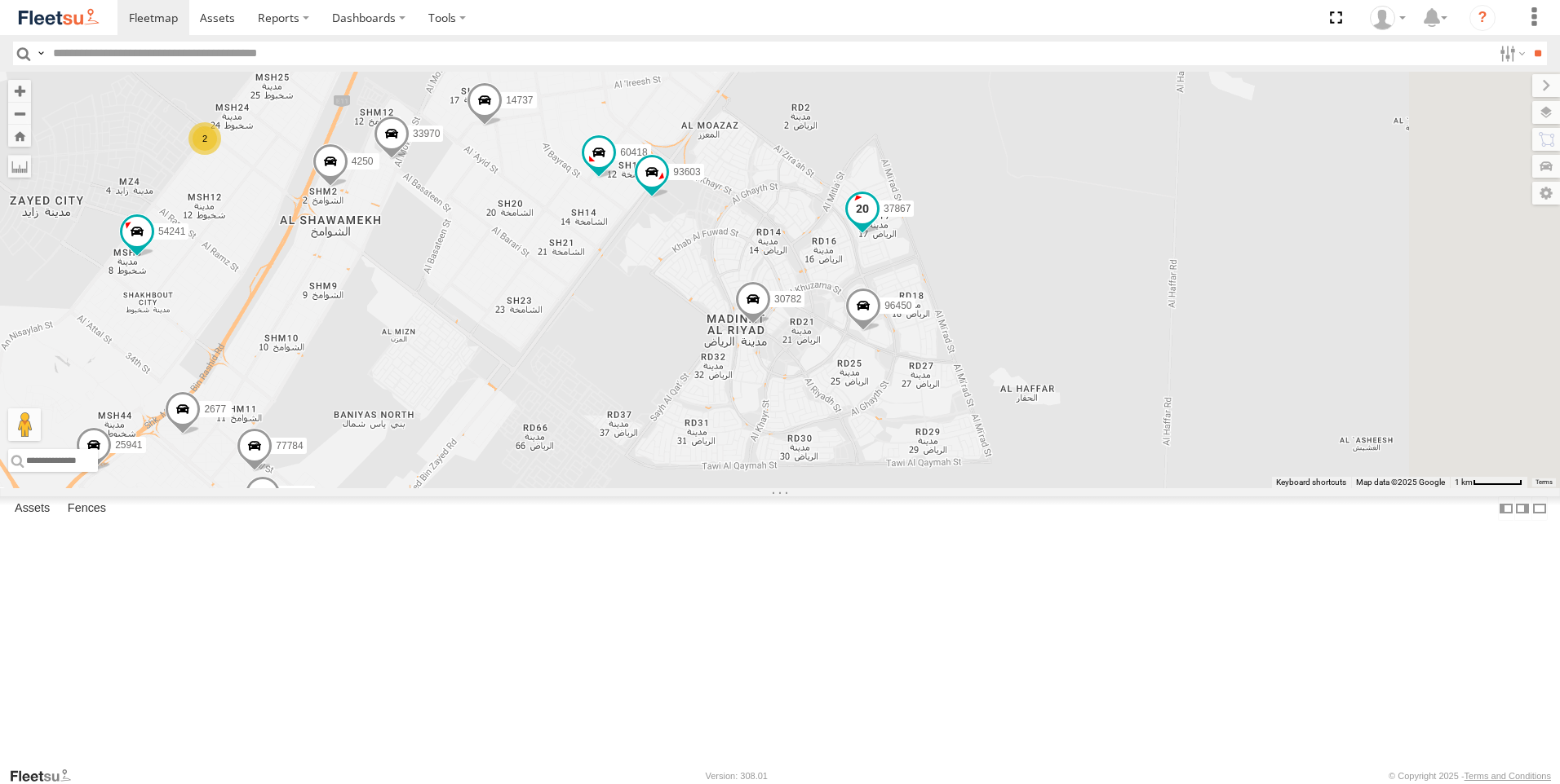
click at [877, 223] on span at bounding box center [862, 209] width 30 height 30
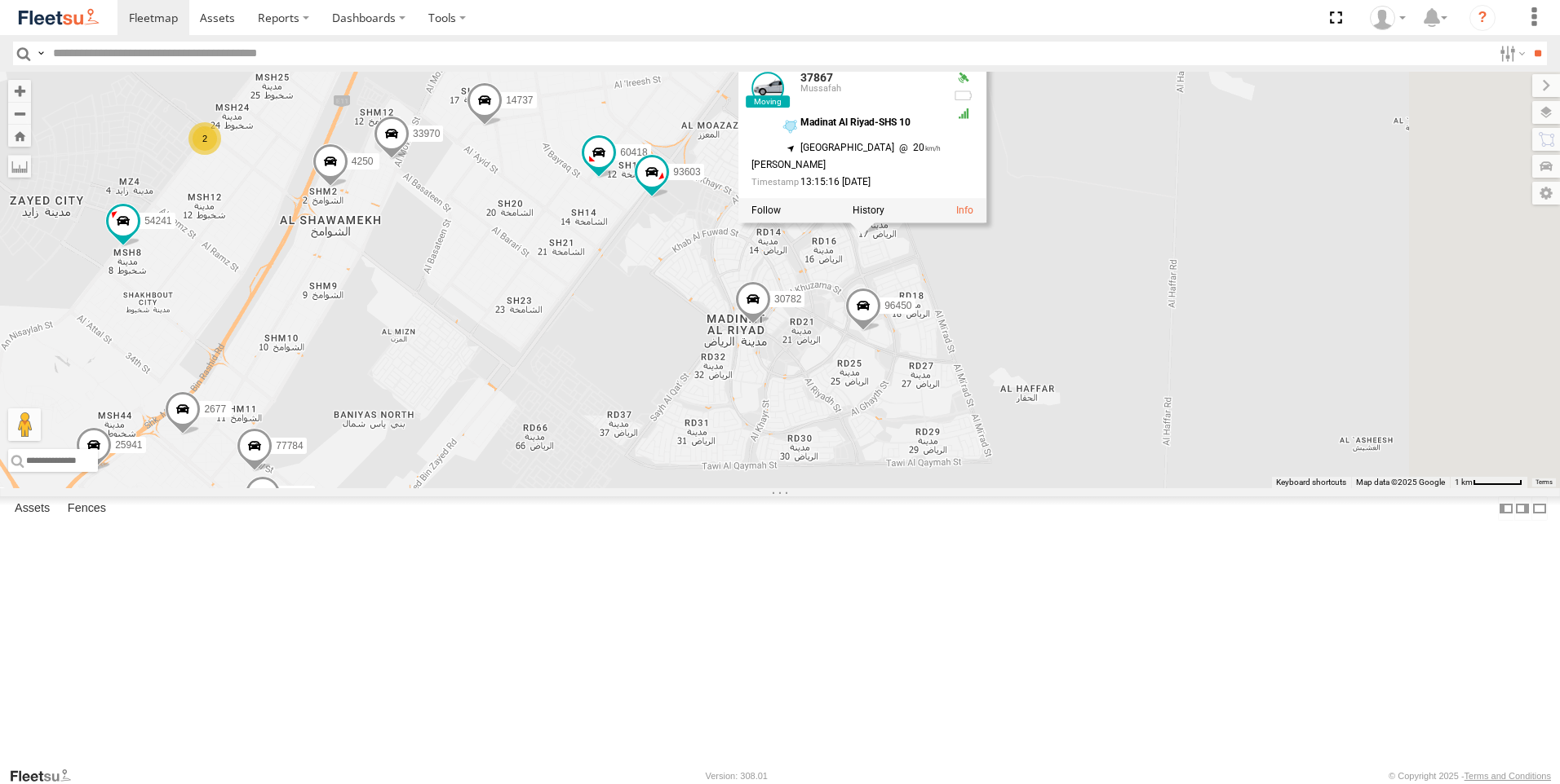
click at [1060, 488] on div "30427 63659-1 86239-K 93587 28746-K 30426 36120 88312 93586-auh 93580 76322-U 6…" at bounding box center [780, 280] width 1560 height 417
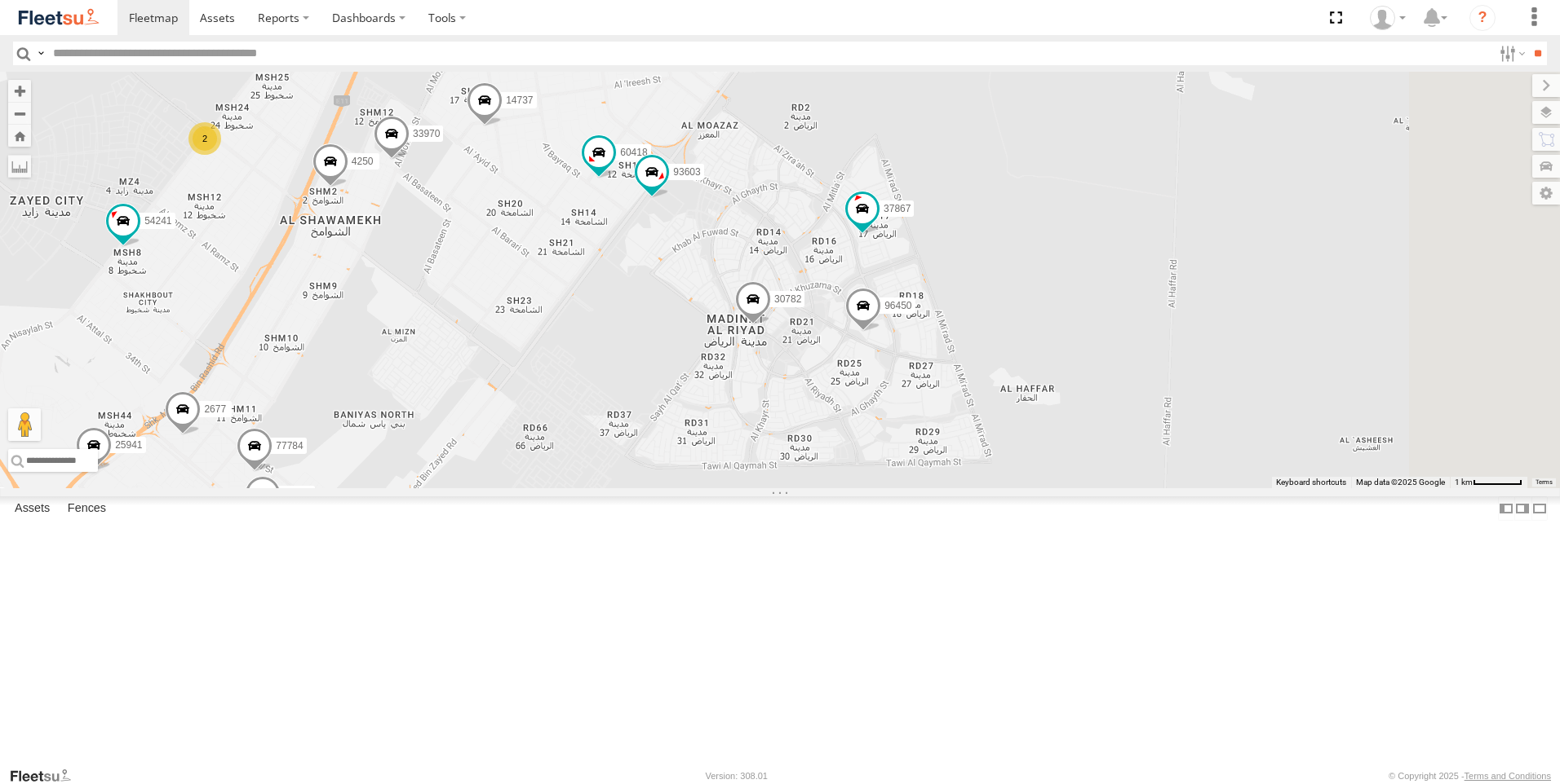
click at [881, 332] on span at bounding box center [863, 310] width 35 height 44
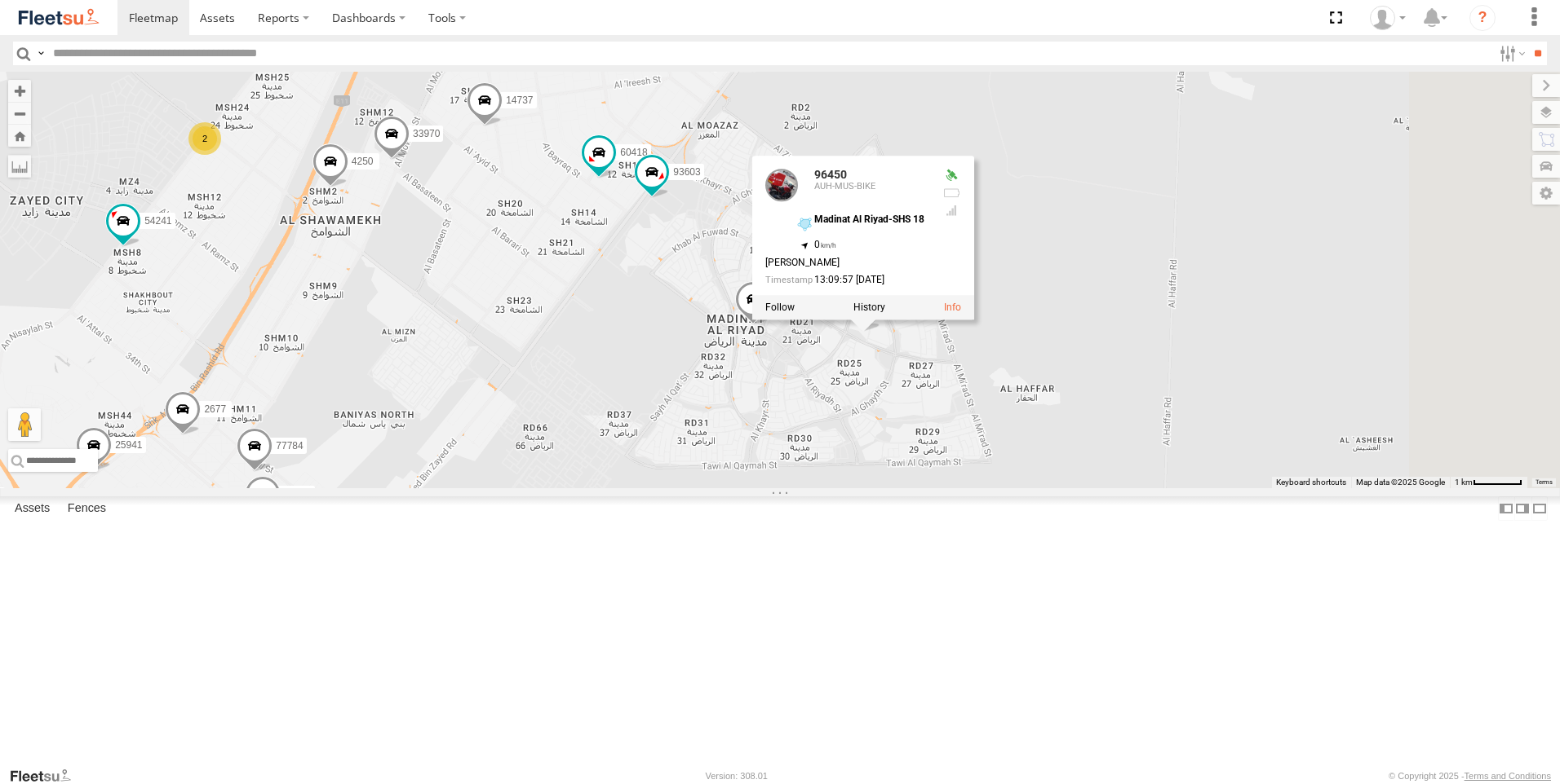
click at [1066, 488] on div "30427 63659-1 86239-K 93587 28746-K 30426 36120 88312 93586-auh 93580 76322-U 6…" at bounding box center [780, 280] width 1560 height 417
